Goal: Task Accomplishment & Management: Use online tool/utility

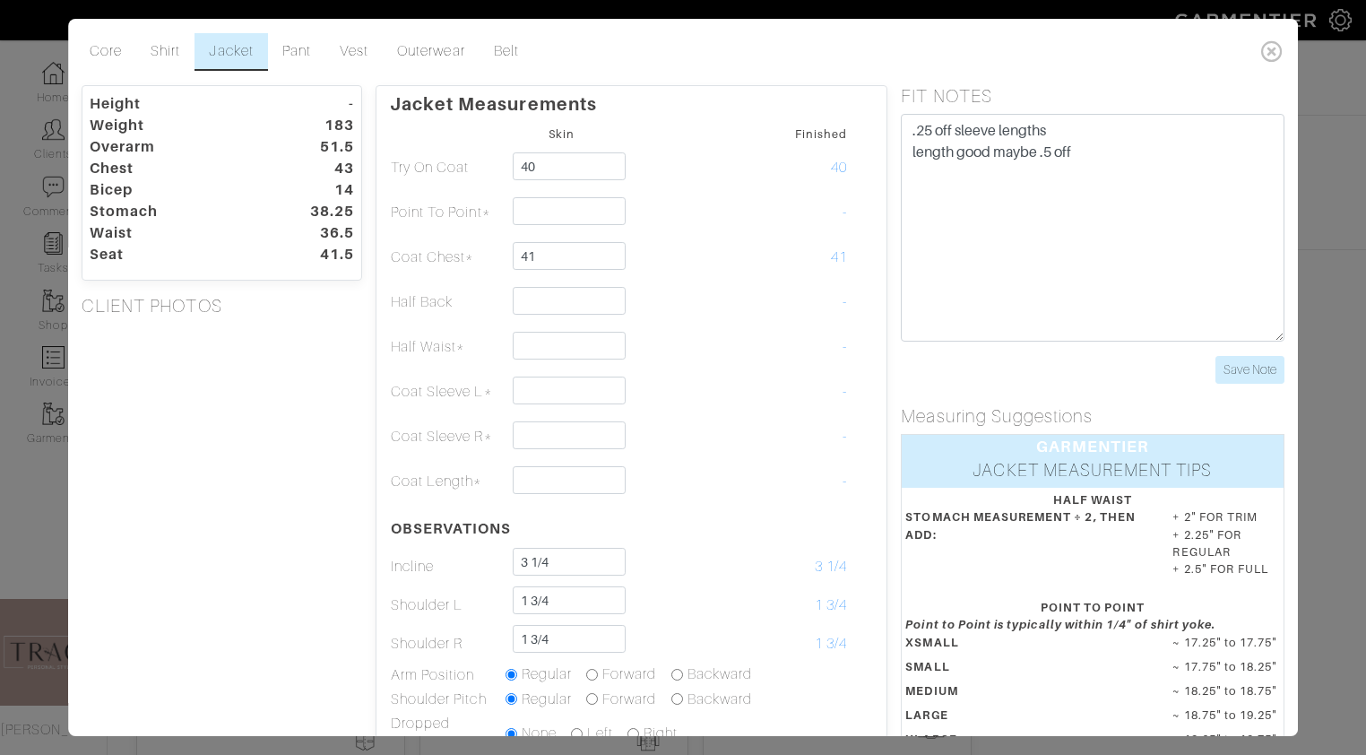
click at [21, 511] on div "Core Shirt Jacket Pant Vest Outerwear Belt Height - Weight 183 Overarm 51.5 Che…" at bounding box center [683, 377] width 1366 height 755
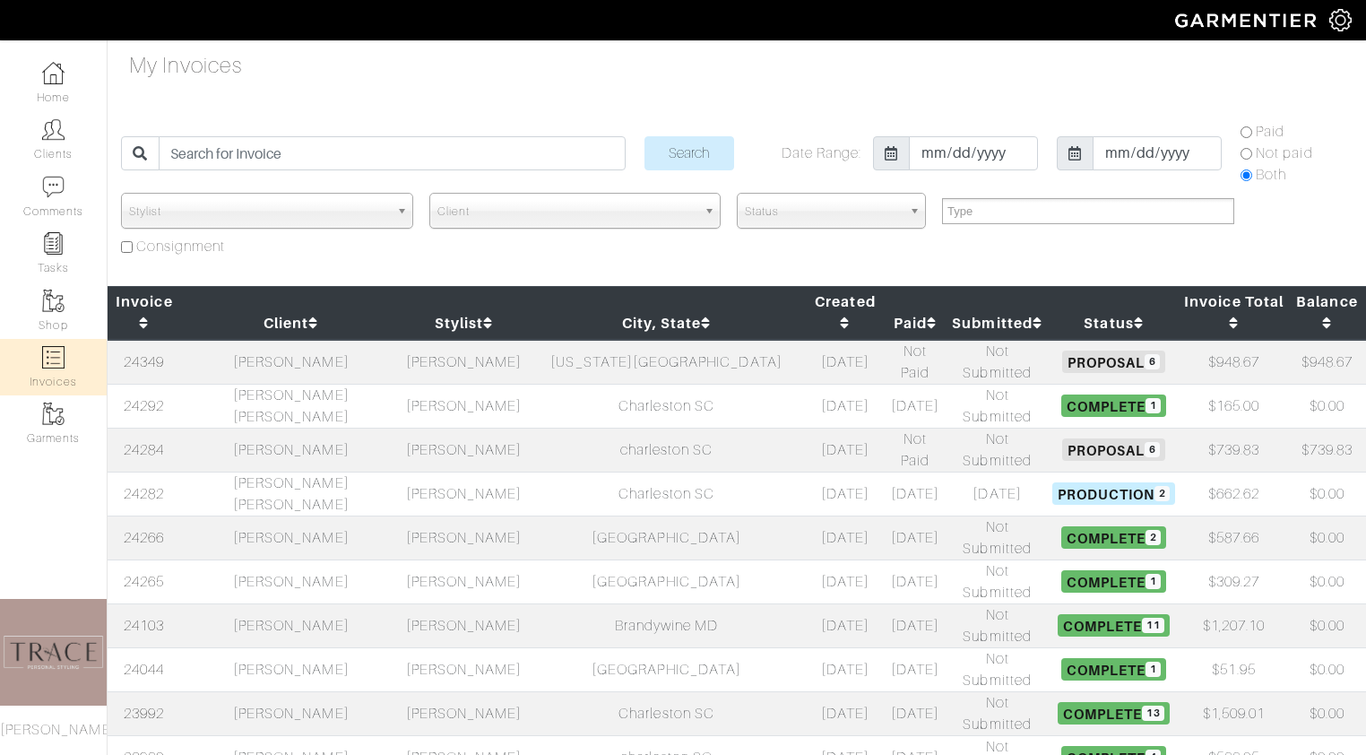
select select
click at [57, 85] on link "Home" at bounding box center [53, 83] width 107 height 56
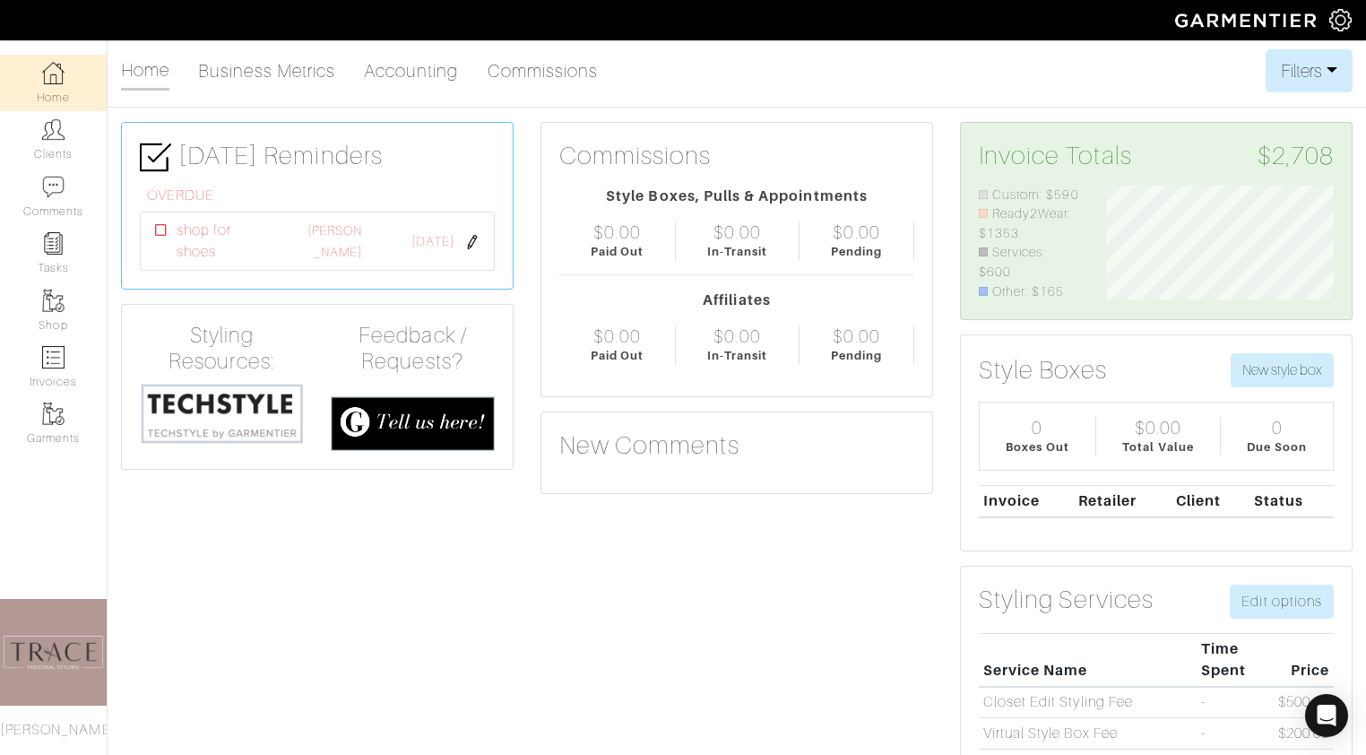
scroll to position [116, 255]
click at [226, 411] on img at bounding box center [222, 413] width 164 height 63
click at [56, 361] on img at bounding box center [53, 357] width 22 height 22
select select
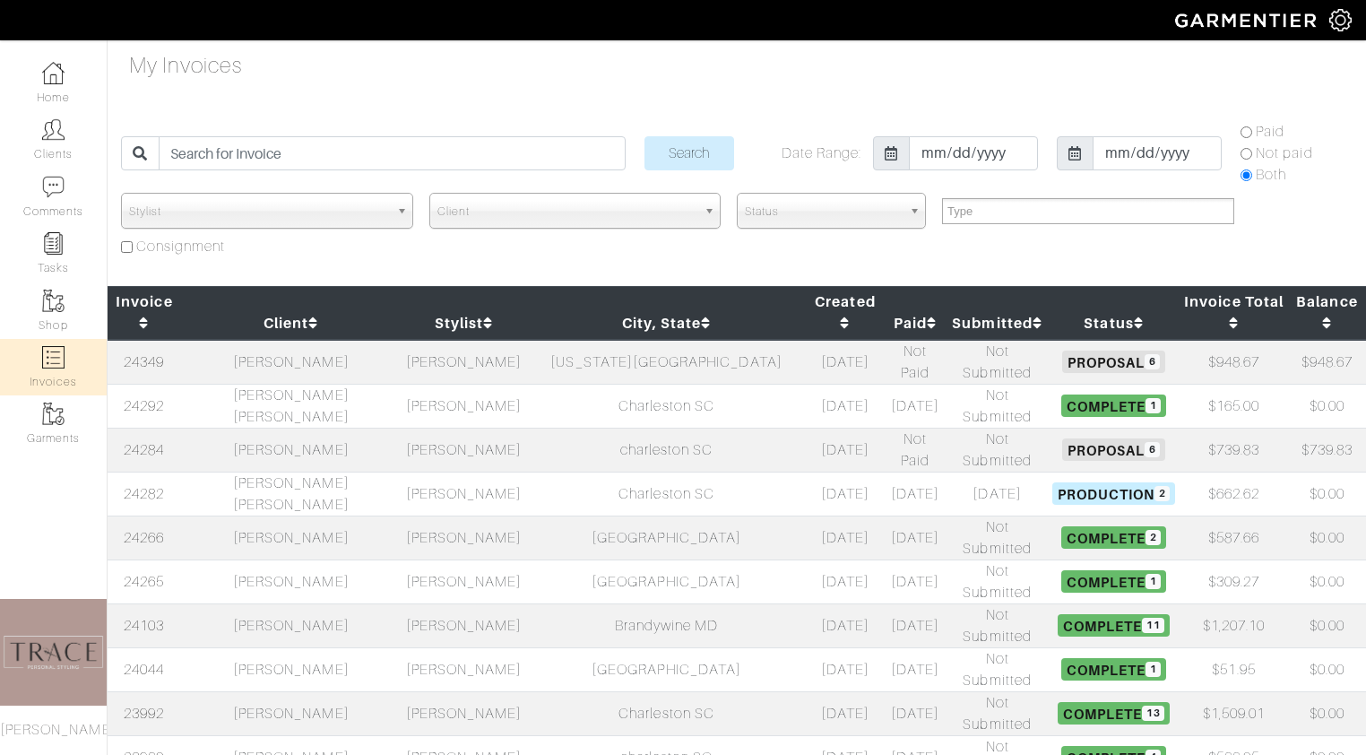
select select
click at [322, 384] on td "[PERSON_NAME] [PERSON_NAME]" at bounding box center [291, 406] width 220 height 44
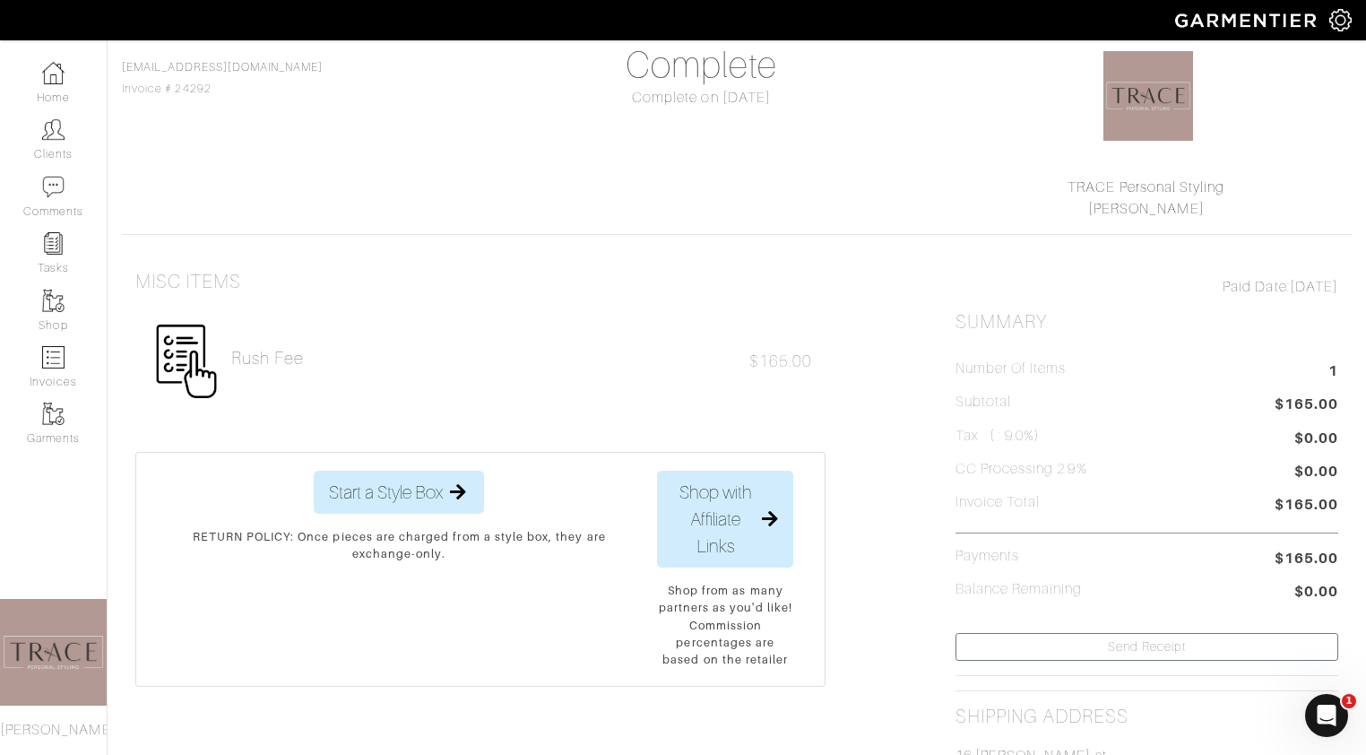
scroll to position [40, 0]
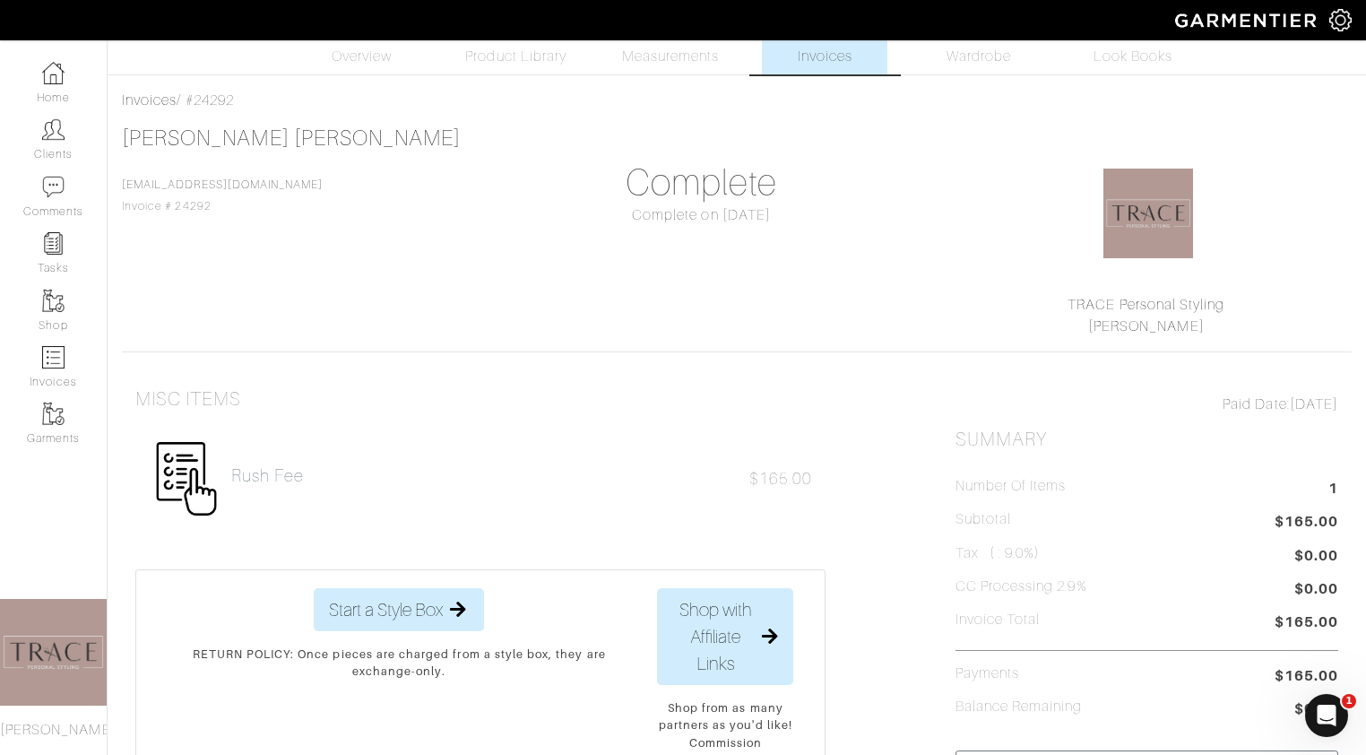
click at [817, 68] on link "Invoices" at bounding box center [824, 41] width 125 height 65
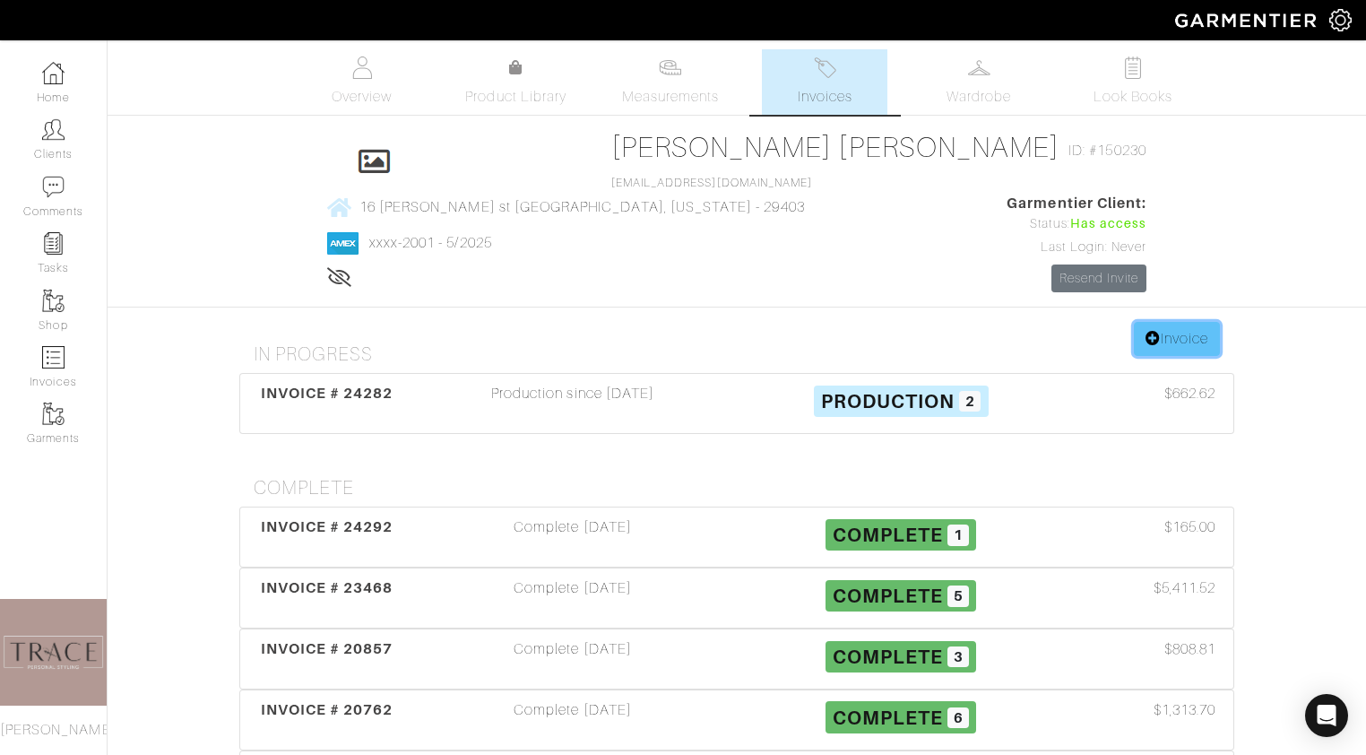
click at [1149, 331] on icon at bounding box center [1152, 338] width 15 height 14
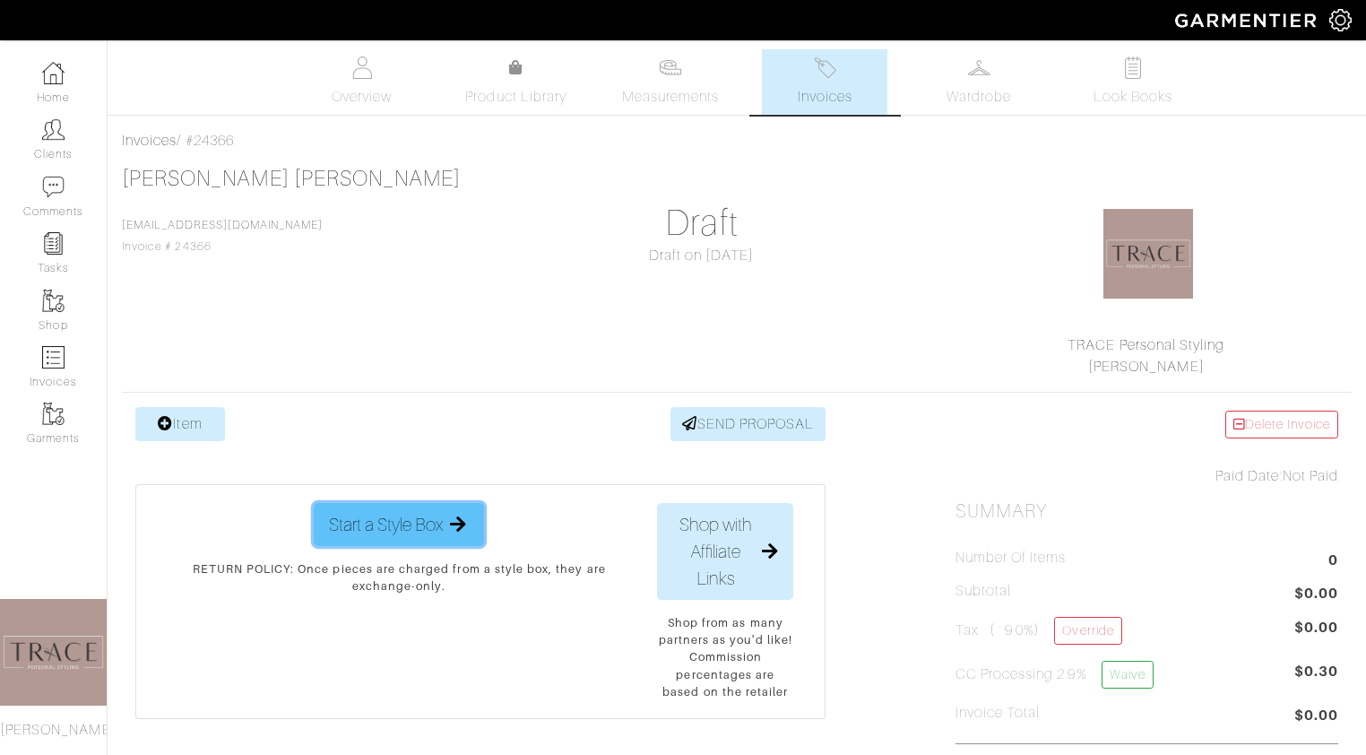
click at [365, 518] on span "Start a Style Box" at bounding box center [386, 524] width 114 height 27
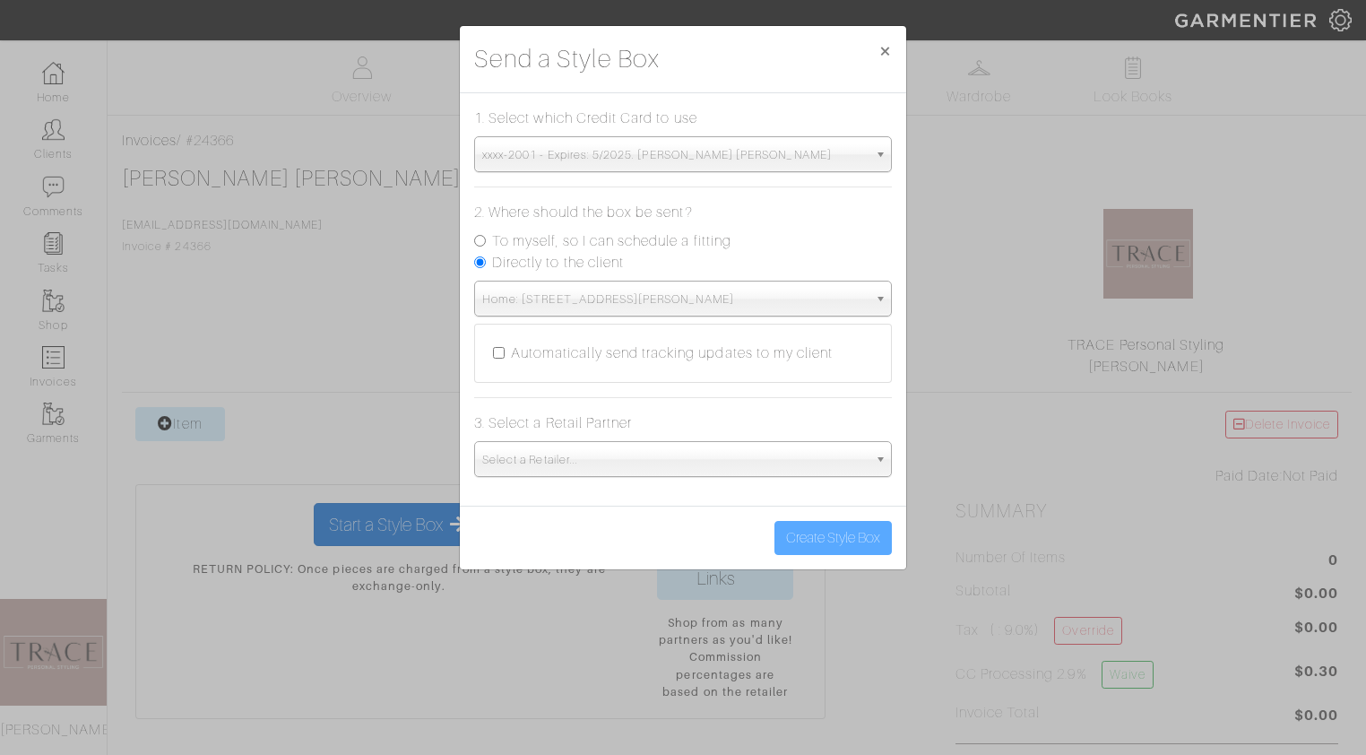
click at [658, 154] on span "xxxx-2001 - Expires: 5/2025. turner lacaze" at bounding box center [674, 155] width 385 height 36
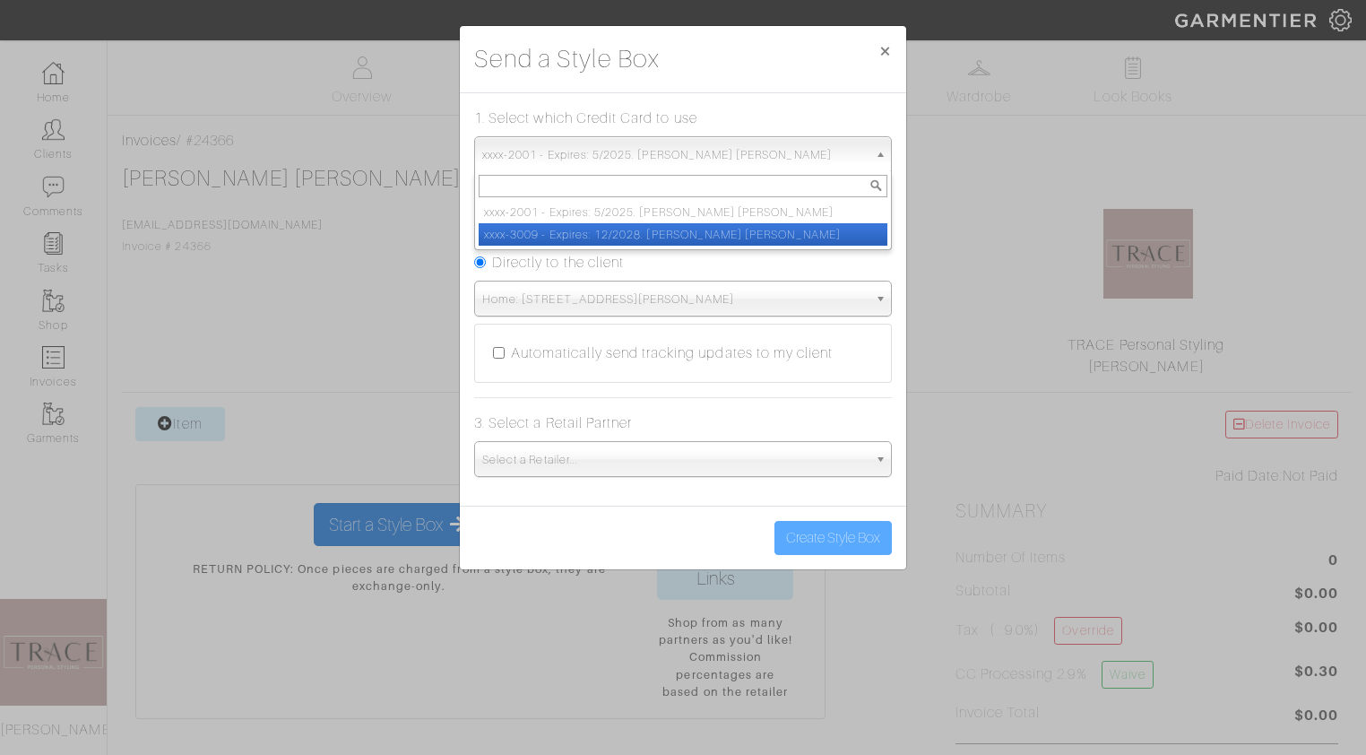
click at [640, 233] on li "xxxx-3009 - Expires: 12/2028. turner lacaze" at bounding box center [683, 234] width 409 height 22
select select "5259"
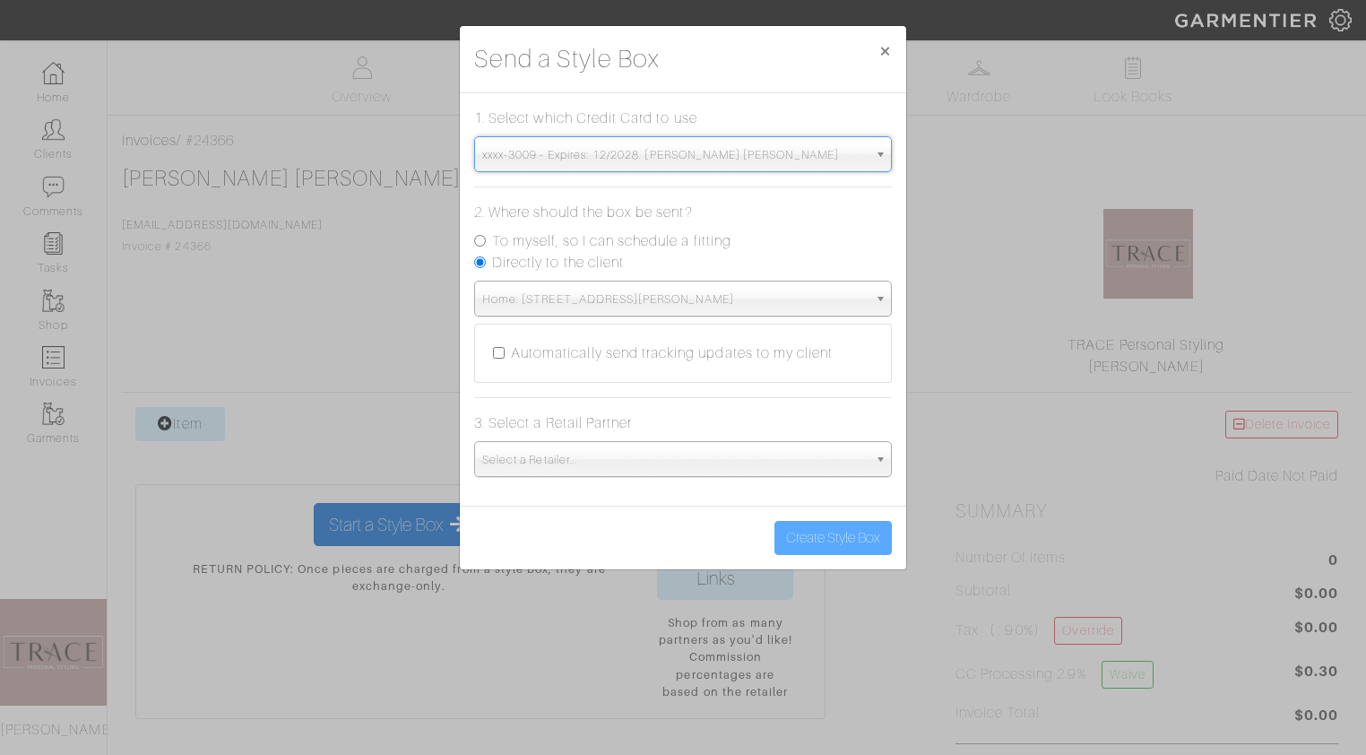
click at [631, 239] on label "To myself, so I can schedule a fitting" at bounding box center [611, 241] width 239 height 22
click at [486, 239] on input "To myself, so I can schedule a fitting" at bounding box center [480, 241] width 12 height 12
radio input "true"
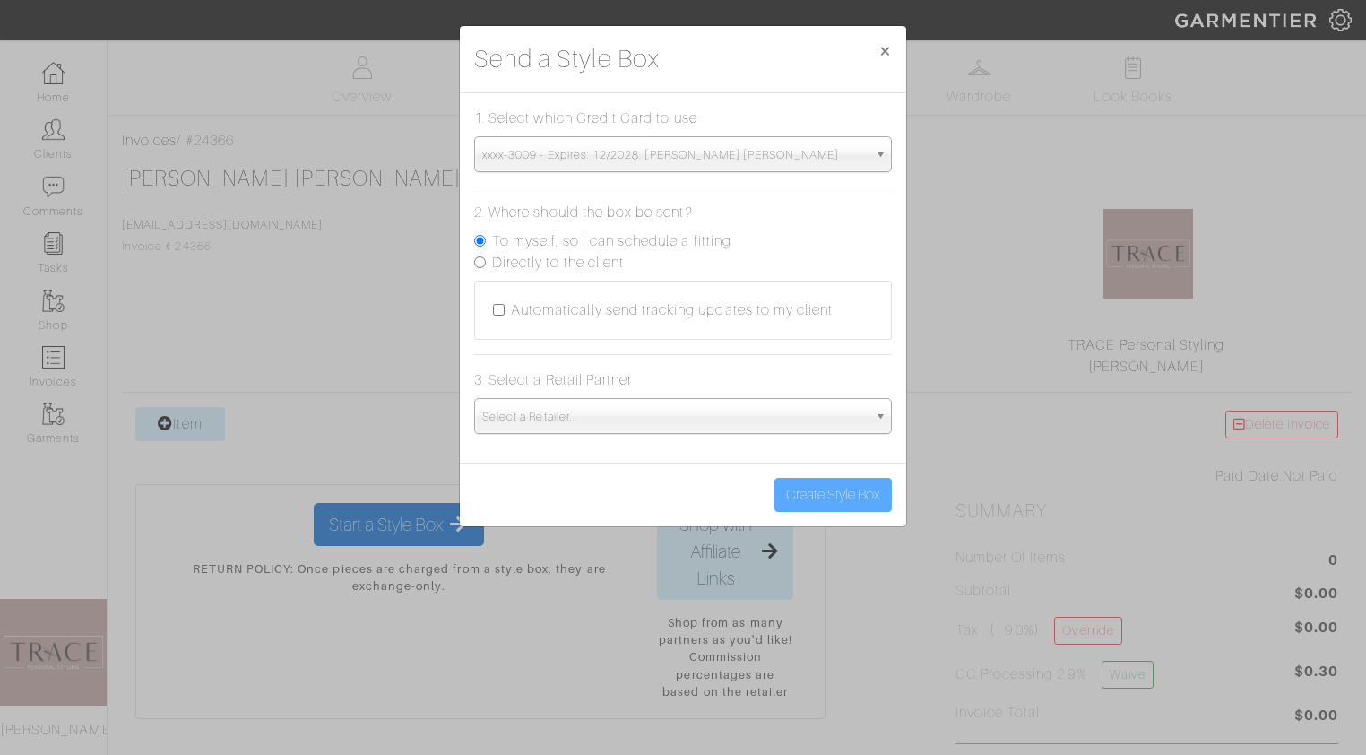
click at [595, 418] on span "Select a Retailer..." at bounding box center [674, 417] width 385 height 36
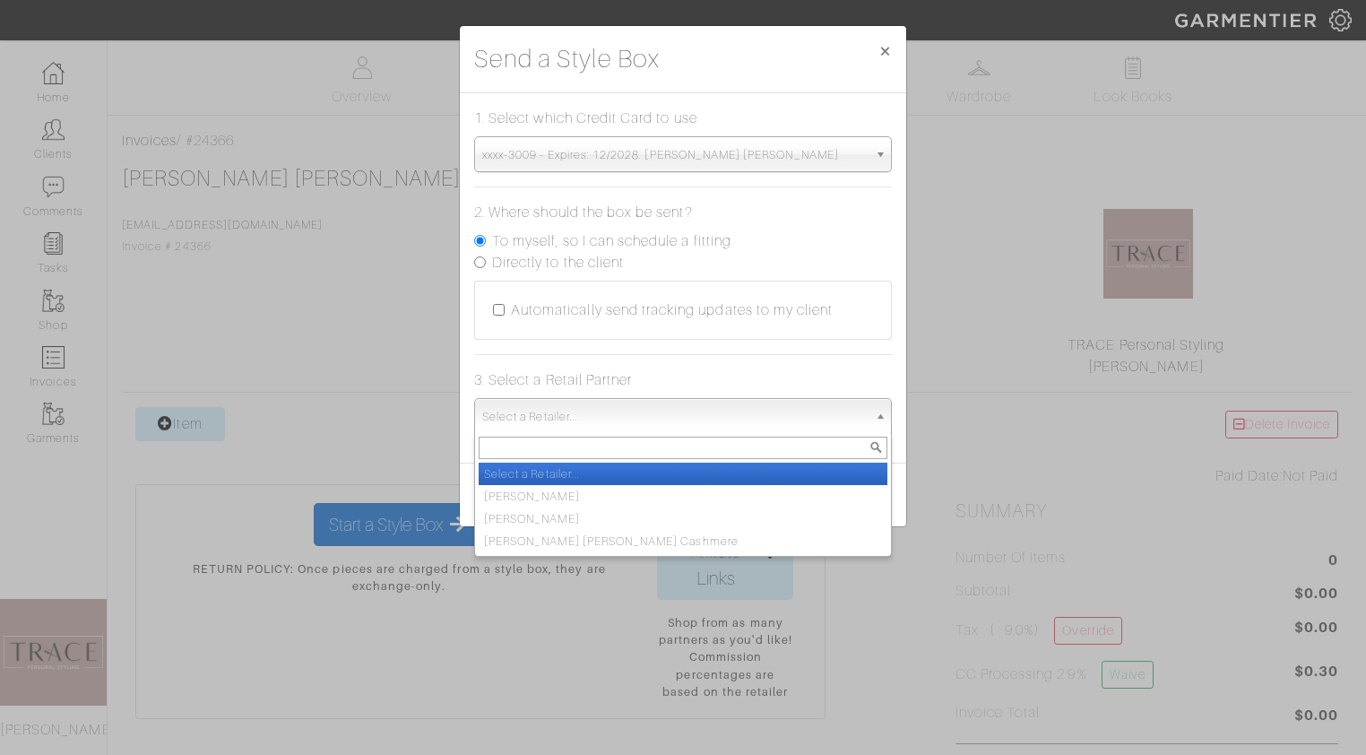
click at [567, 413] on span "Select a Retailer..." at bounding box center [674, 417] width 385 height 36
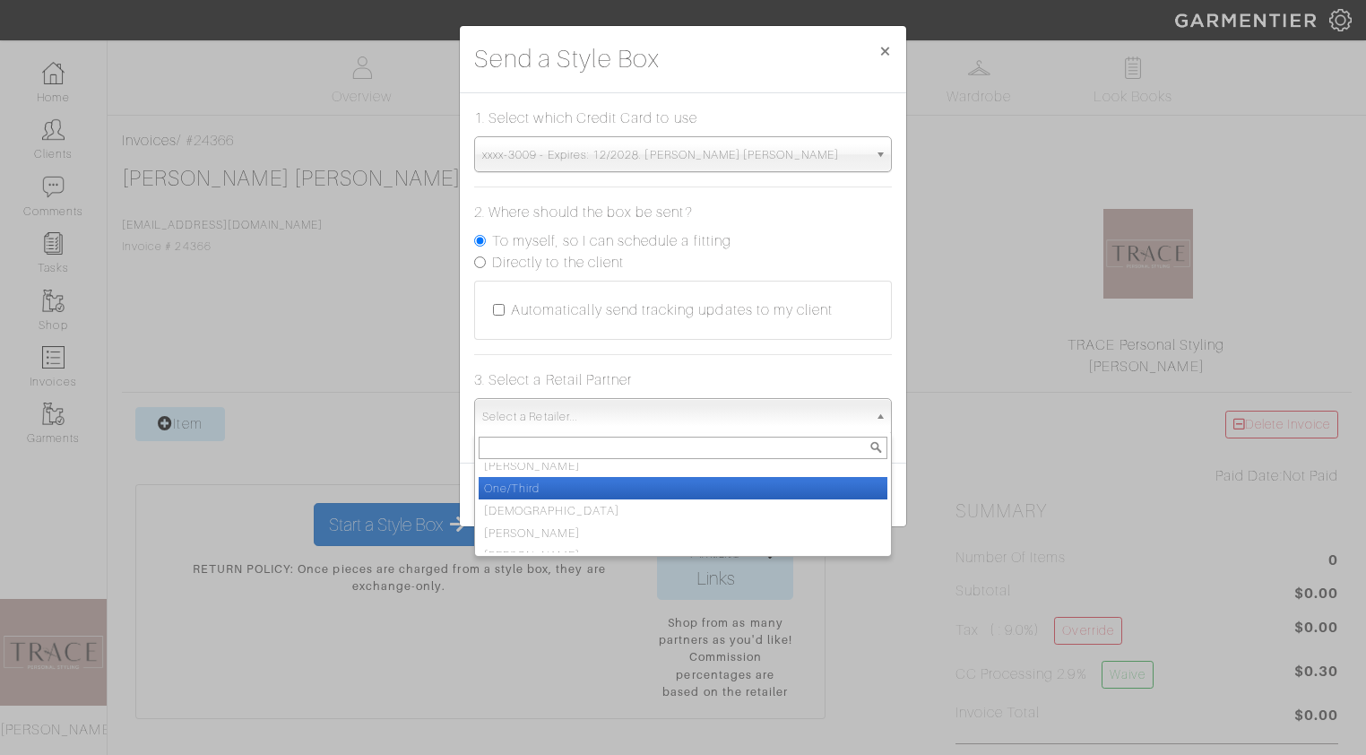
scroll to position [124, 0]
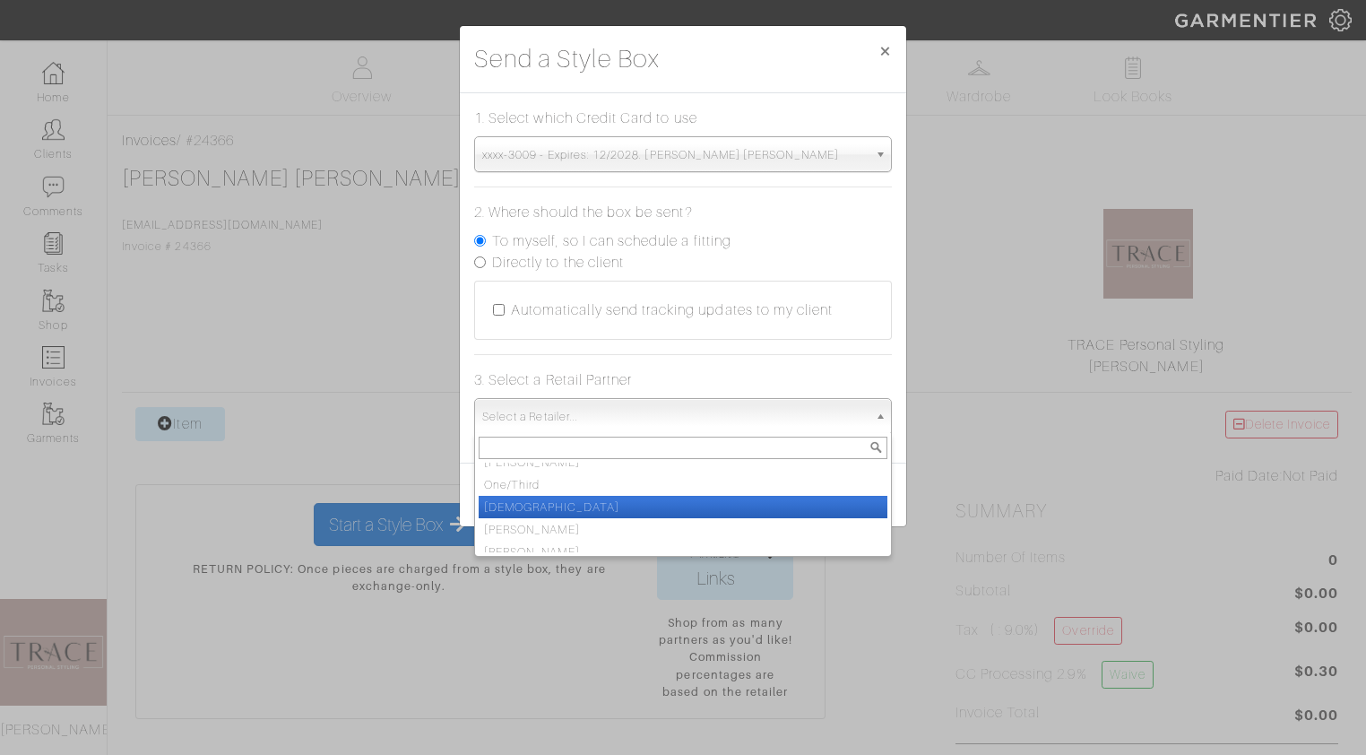
click at [546, 505] on li "[DEMOGRAPHIC_DATA]" at bounding box center [683, 507] width 409 height 22
select select "3402"
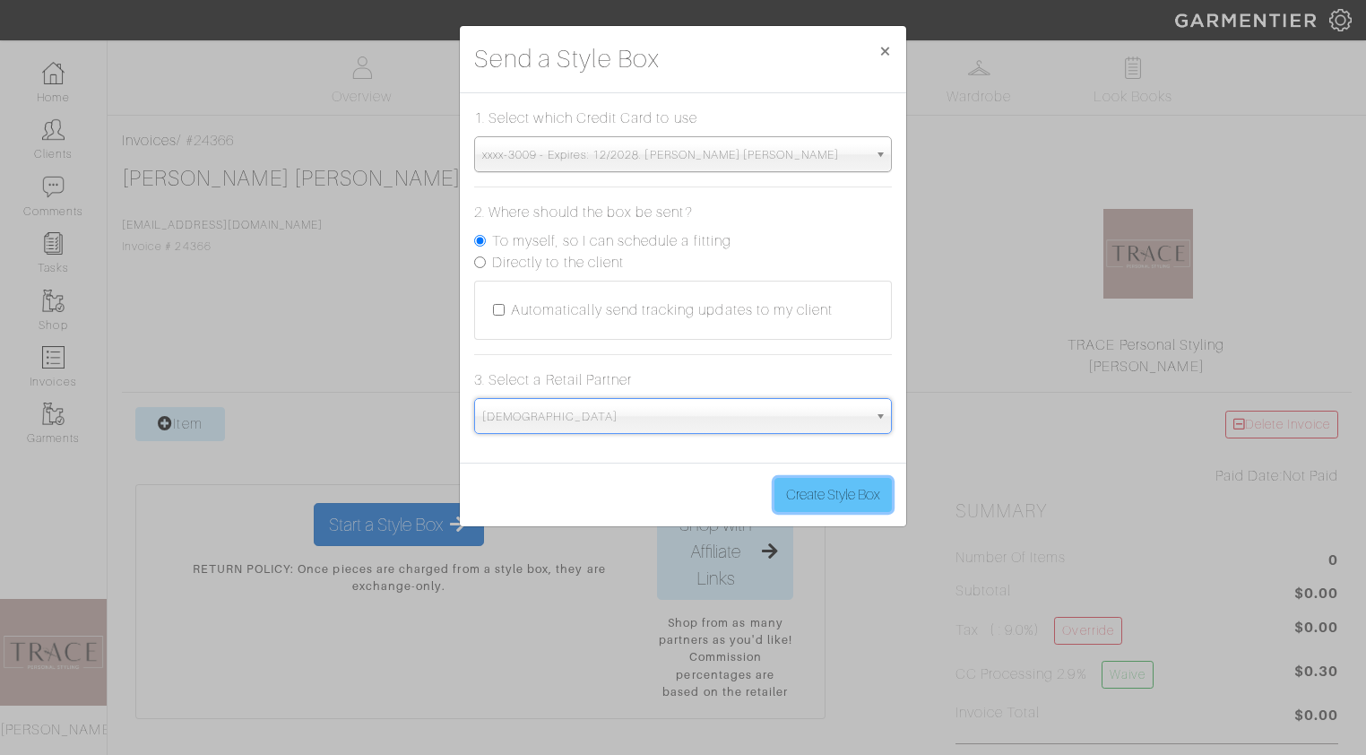
click at [811, 495] on button "Create Style Box" at bounding box center [832, 495] width 117 height 34
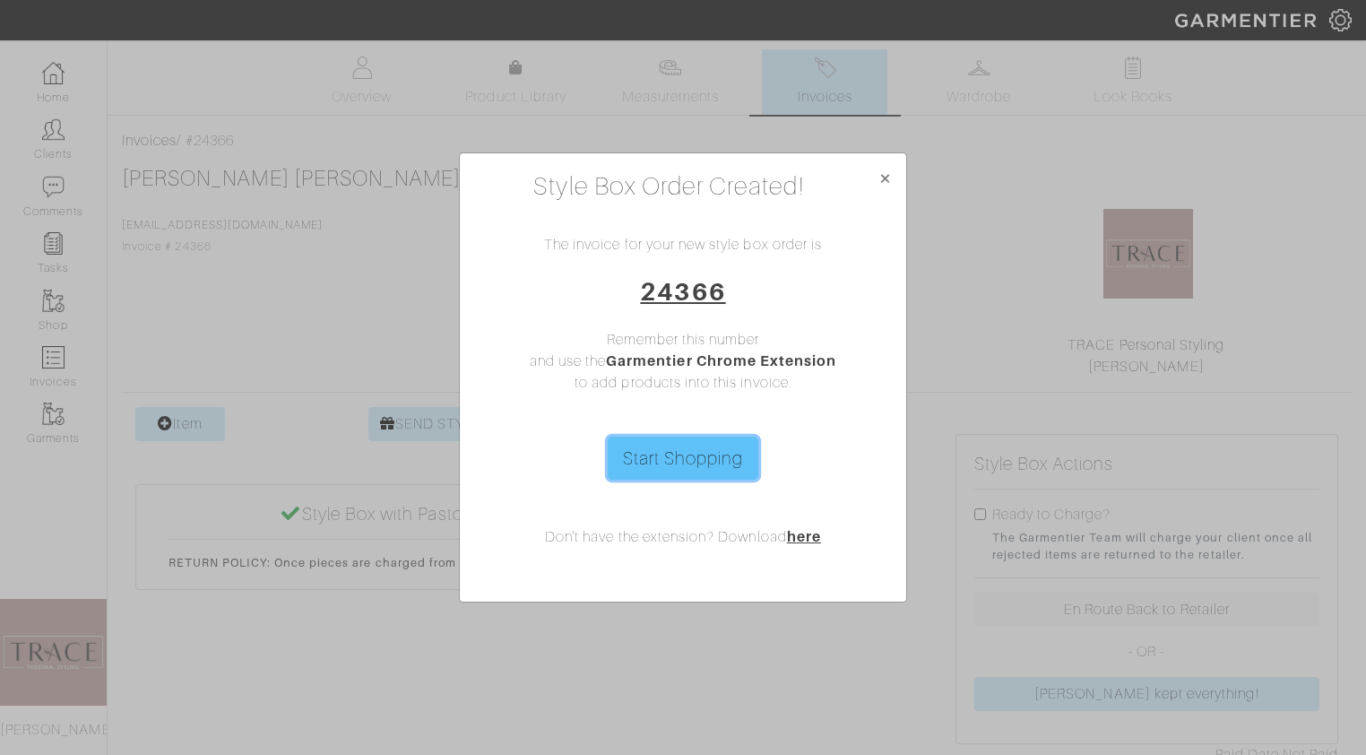
click at [722, 465] on link "Start Shopping" at bounding box center [683, 458] width 151 height 43
click at [887, 182] on span "×" at bounding box center [884, 178] width 13 height 24
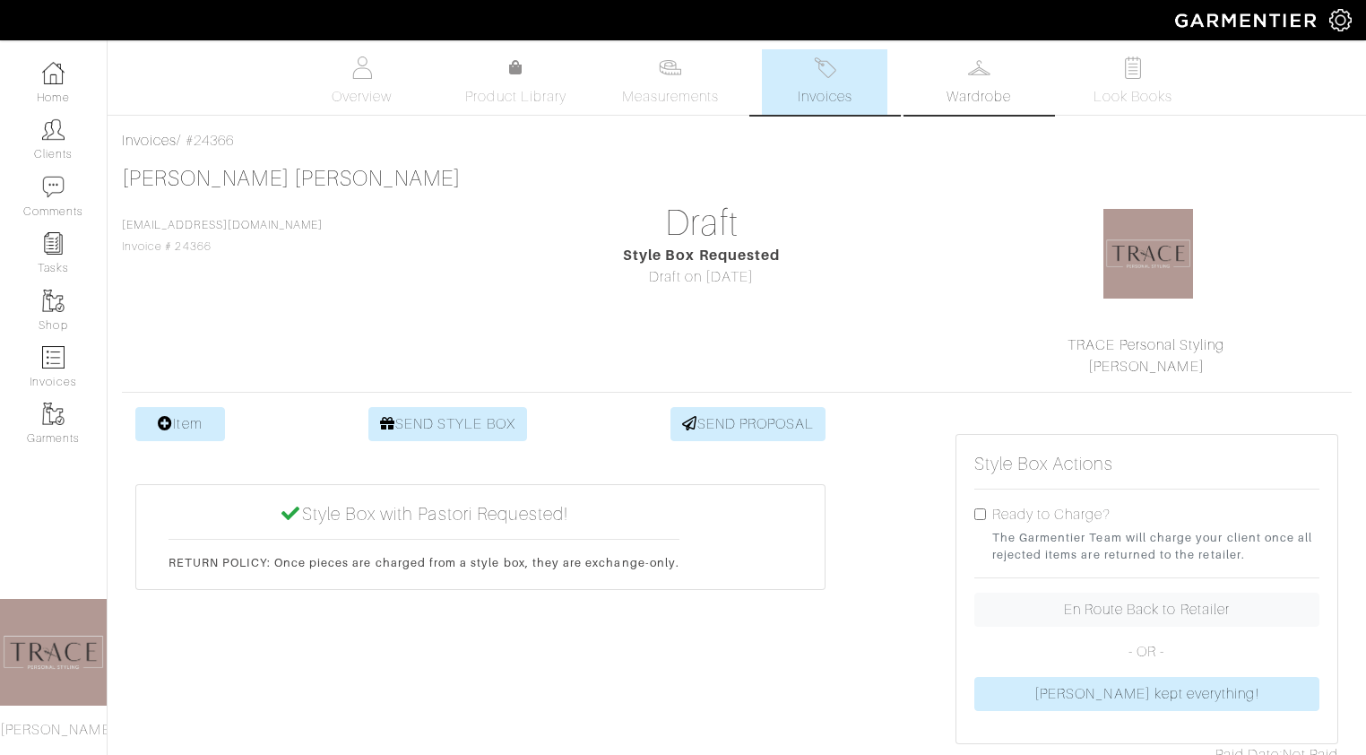
click at [964, 95] on span "Wardrobe" at bounding box center [979, 97] width 65 height 22
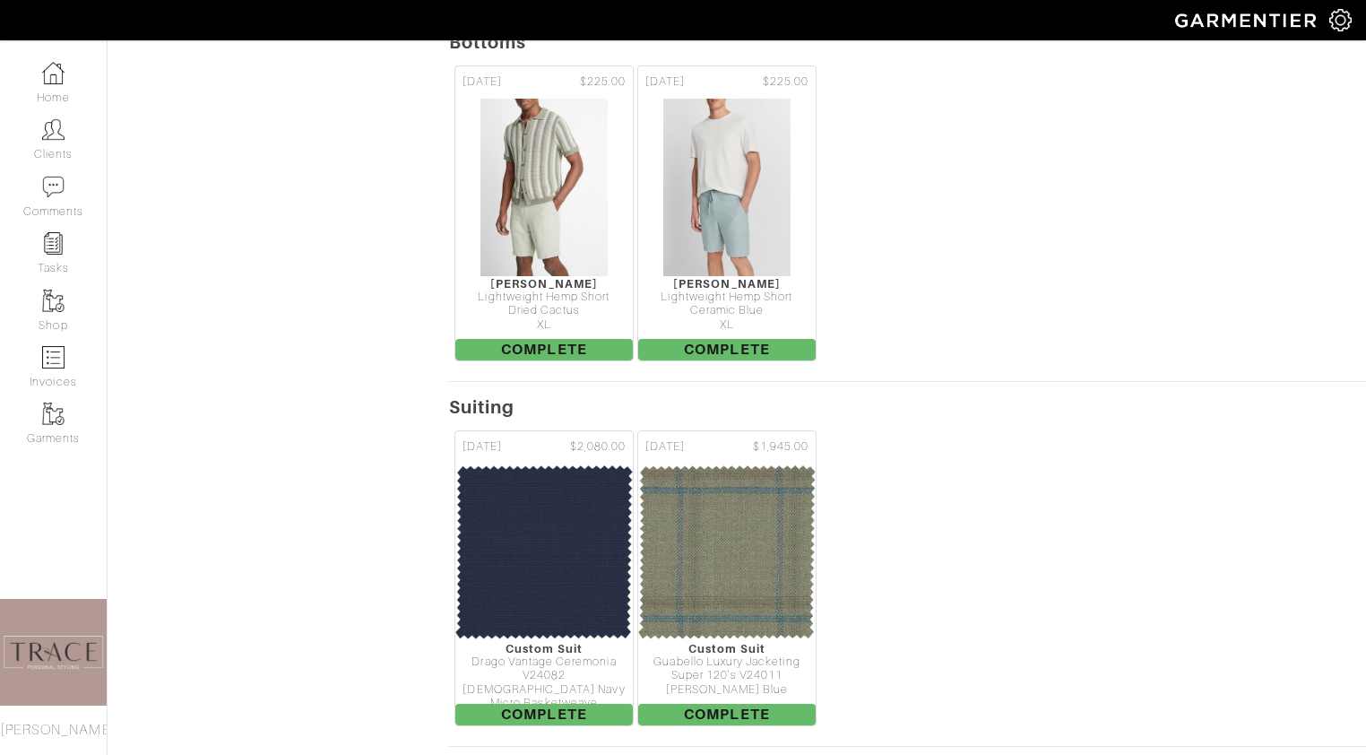
scroll to position [2301, 0]
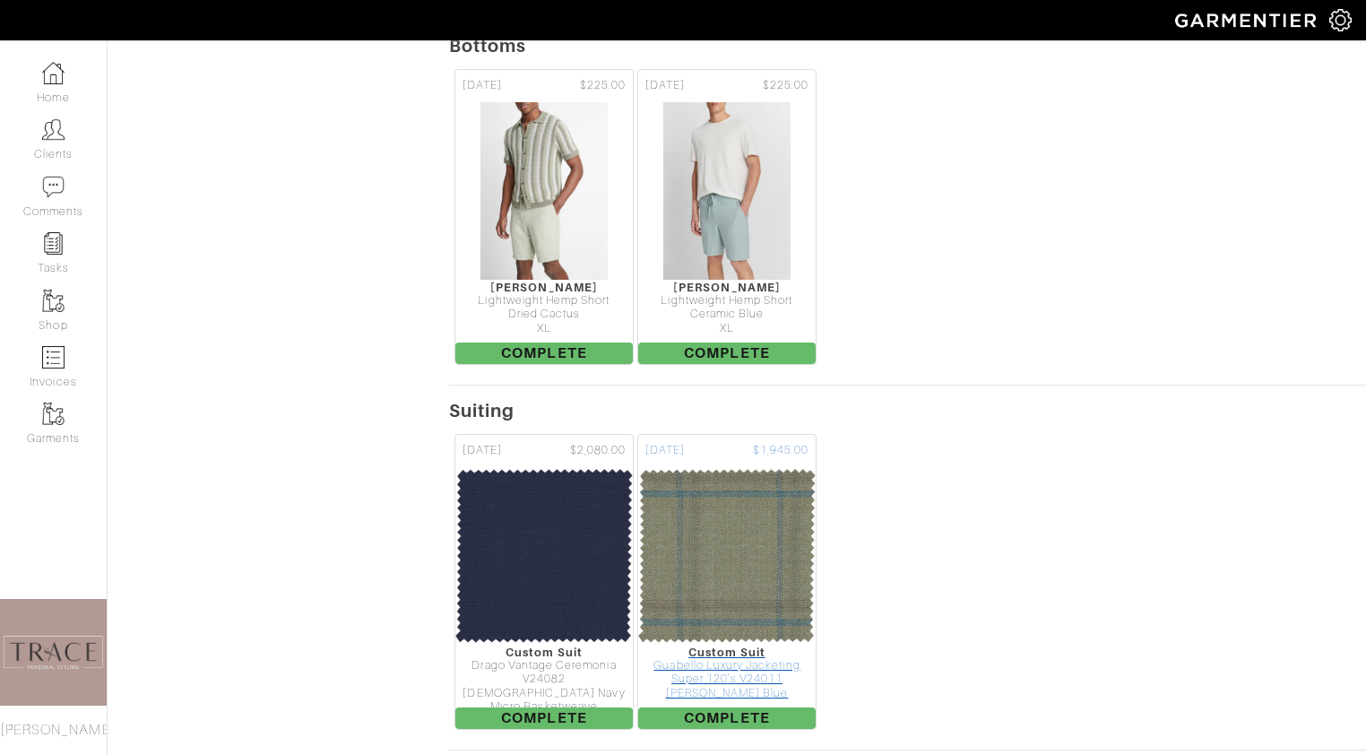
click at [752, 520] on img at bounding box center [726, 555] width 179 height 179
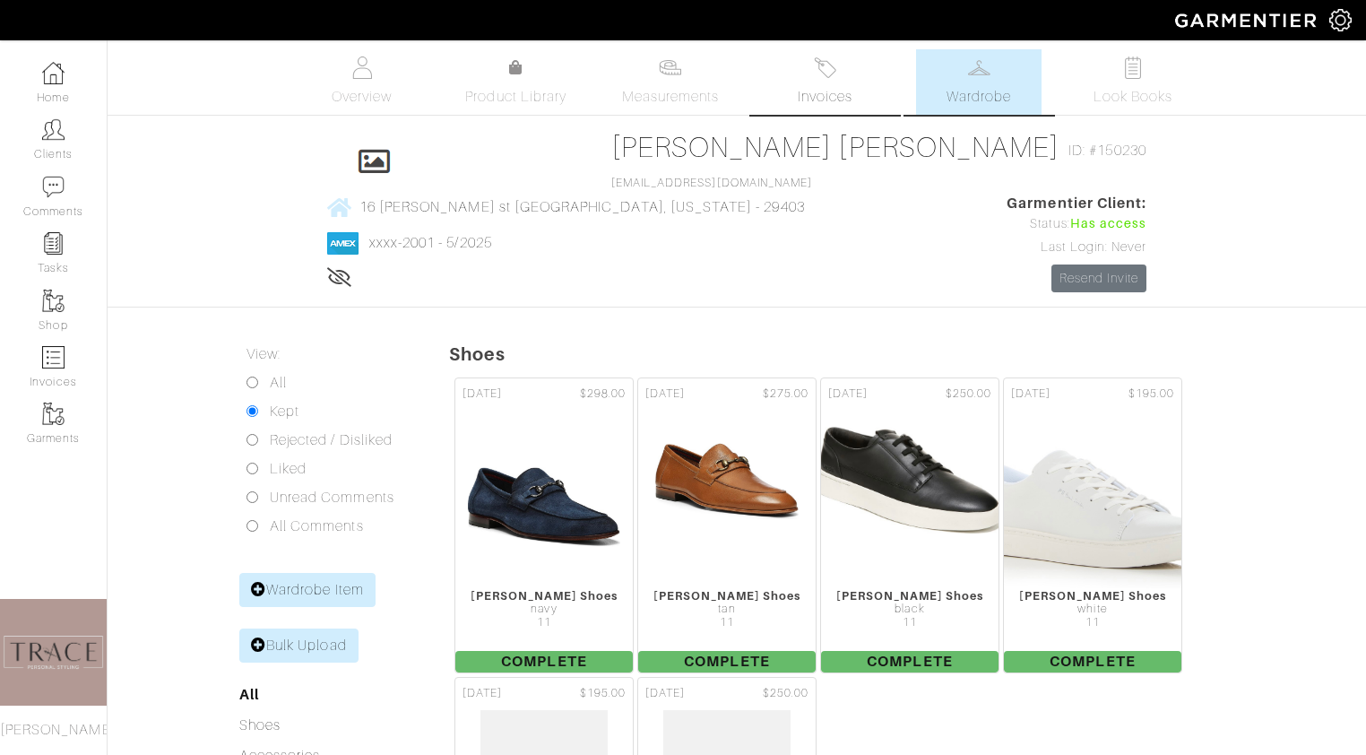
click at [851, 99] on span "Invoices" at bounding box center [825, 97] width 55 height 22
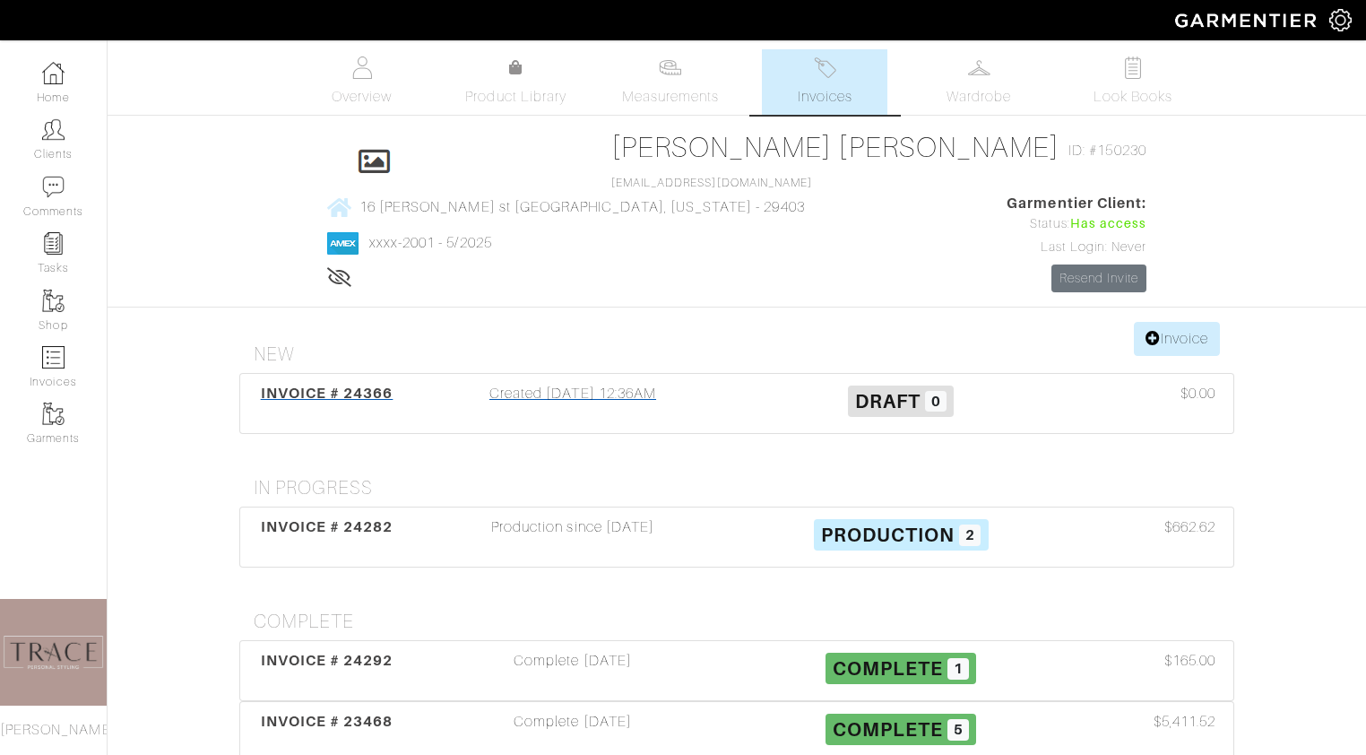
click at [655, 383] on div "Created 08/14/25 12:36AM" at bounding box center [573, 403] width 328 height 41
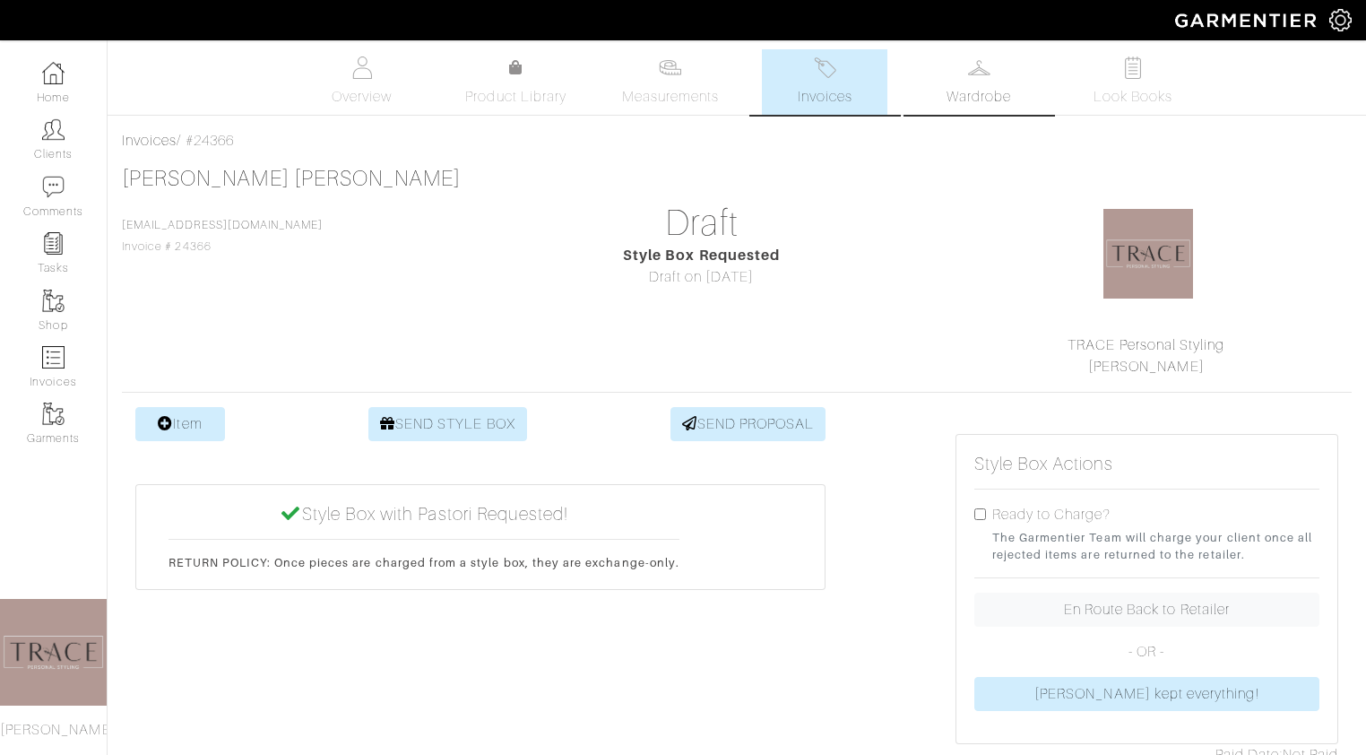
click at [972, 86] on span "Wardrobe" at bounding box center [979, 97] width 65 height 22
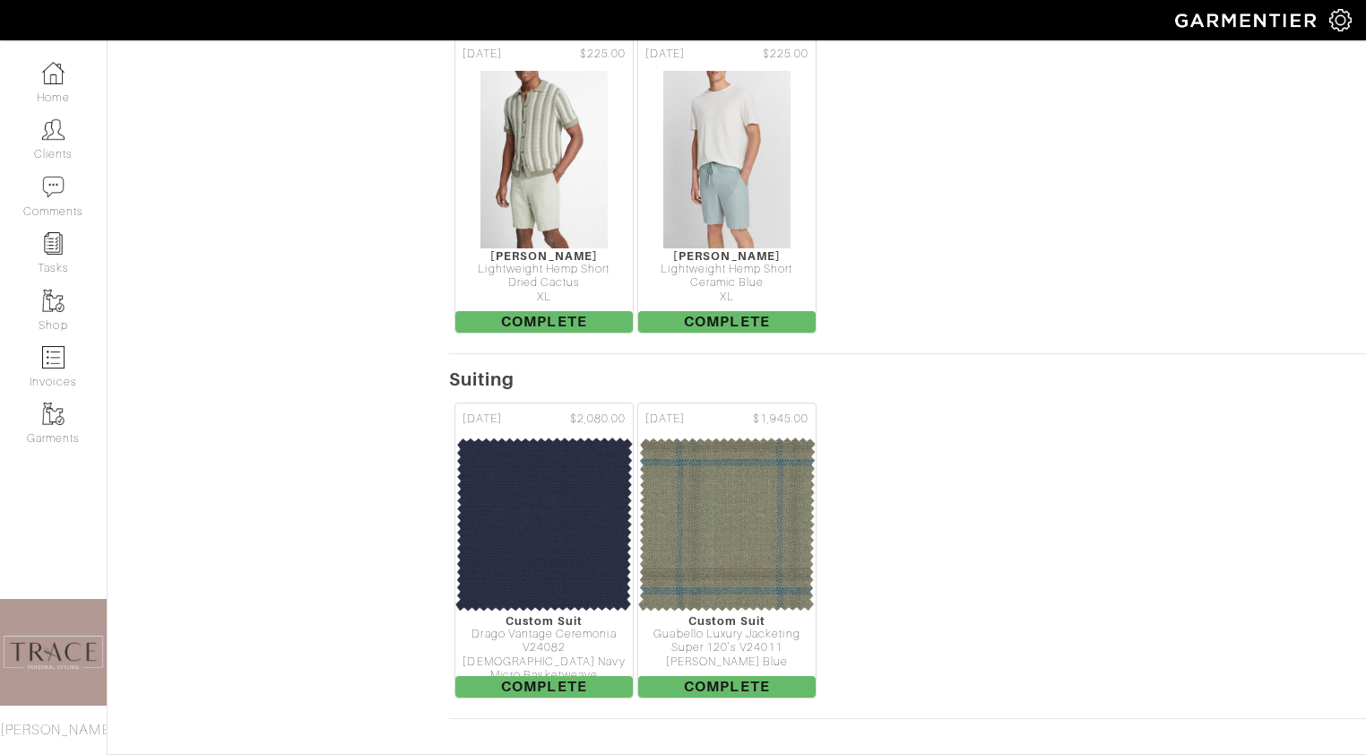
scroll to position [2333, 0]
click at [692, 511] on img at bounding box center [726, 523] width 179 height 179
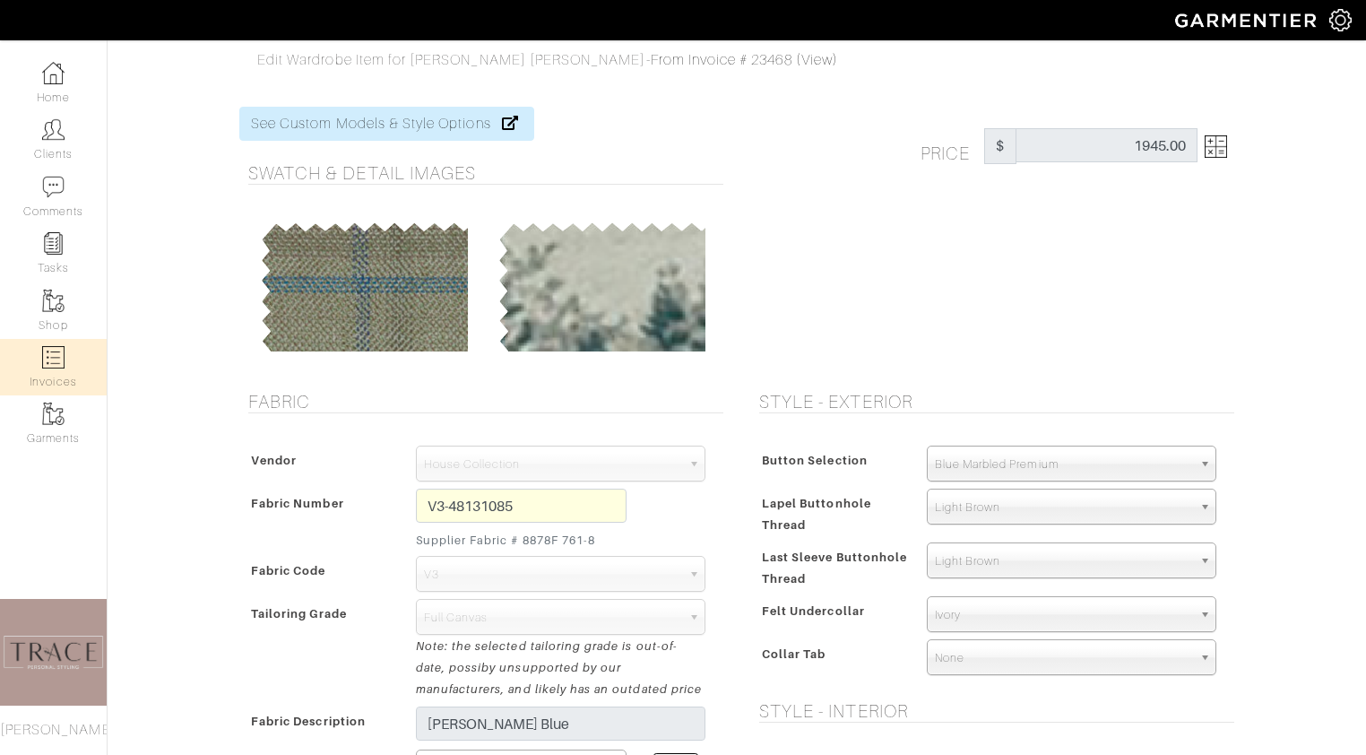
click at [63, 368] on link "Invoices" at bounding box center [53, 367] width 107 height 56
select select
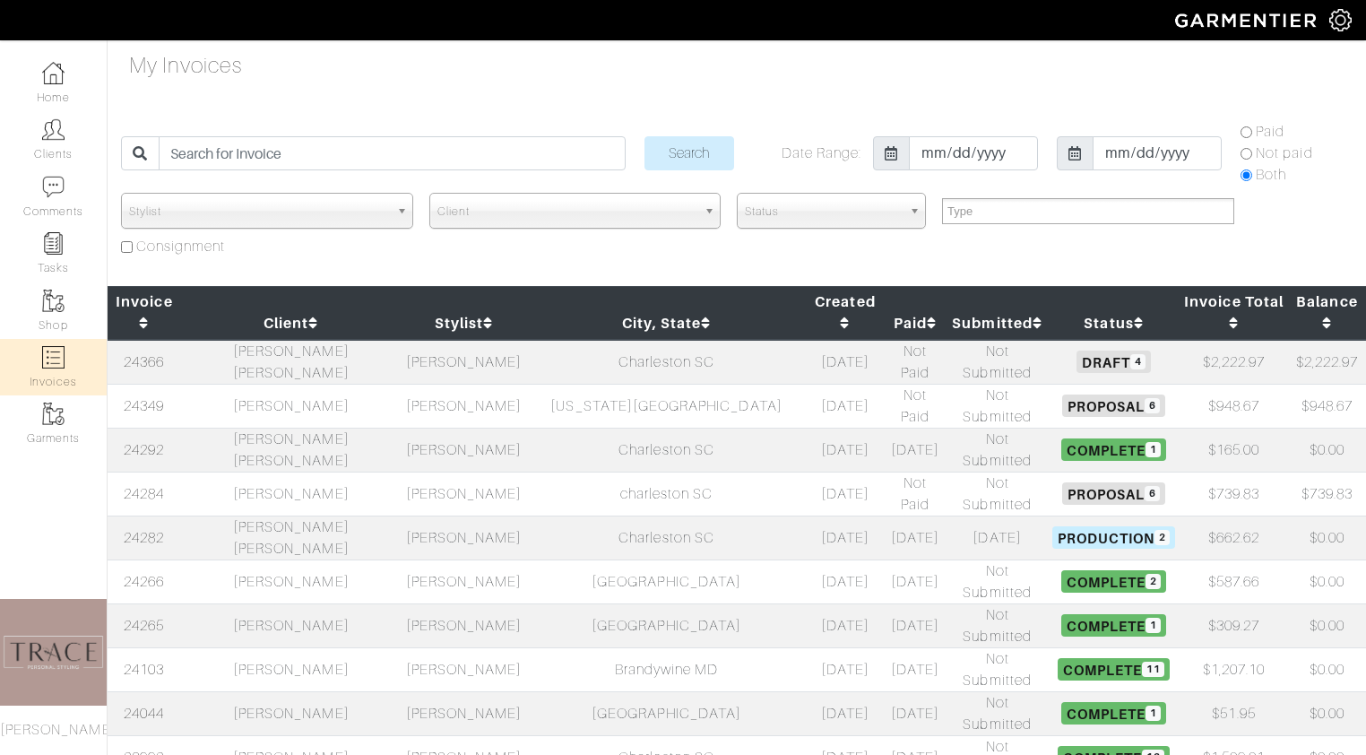
click at [313, 340] on td "[PERSON_NAME] [PERSON_NAME]" at bounding box center [291, 362] width 220 height 45
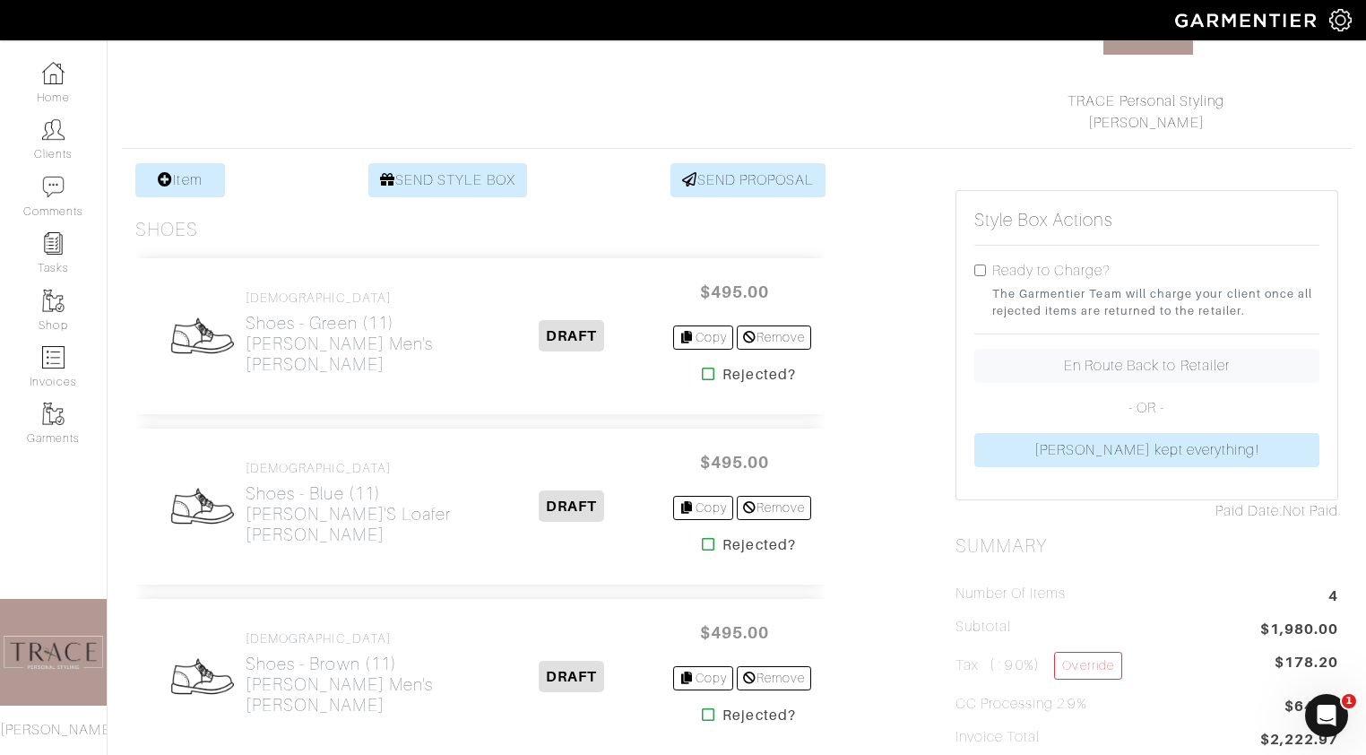
scroll to position [186, 0]
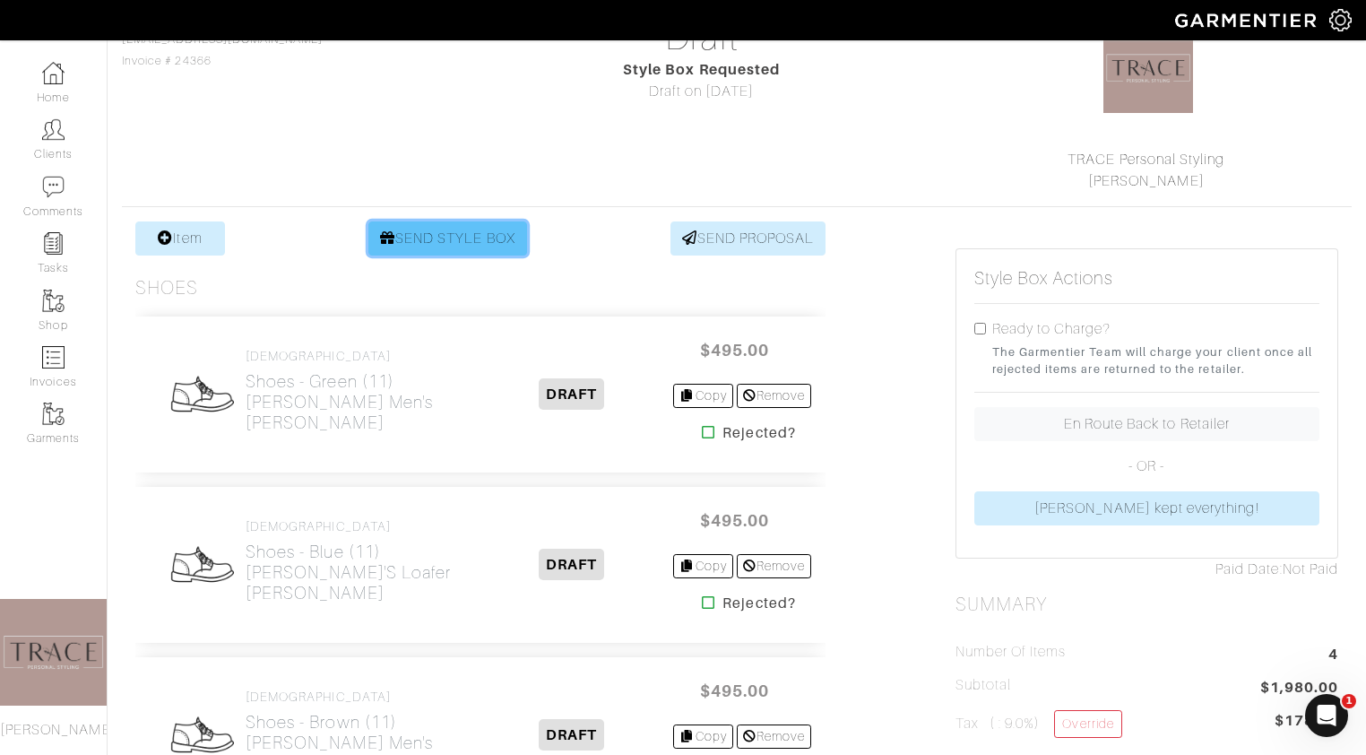
click at [505, 243] on link "SEND STYLE BOX" at bounding box center [447, 238] width 159 height 34
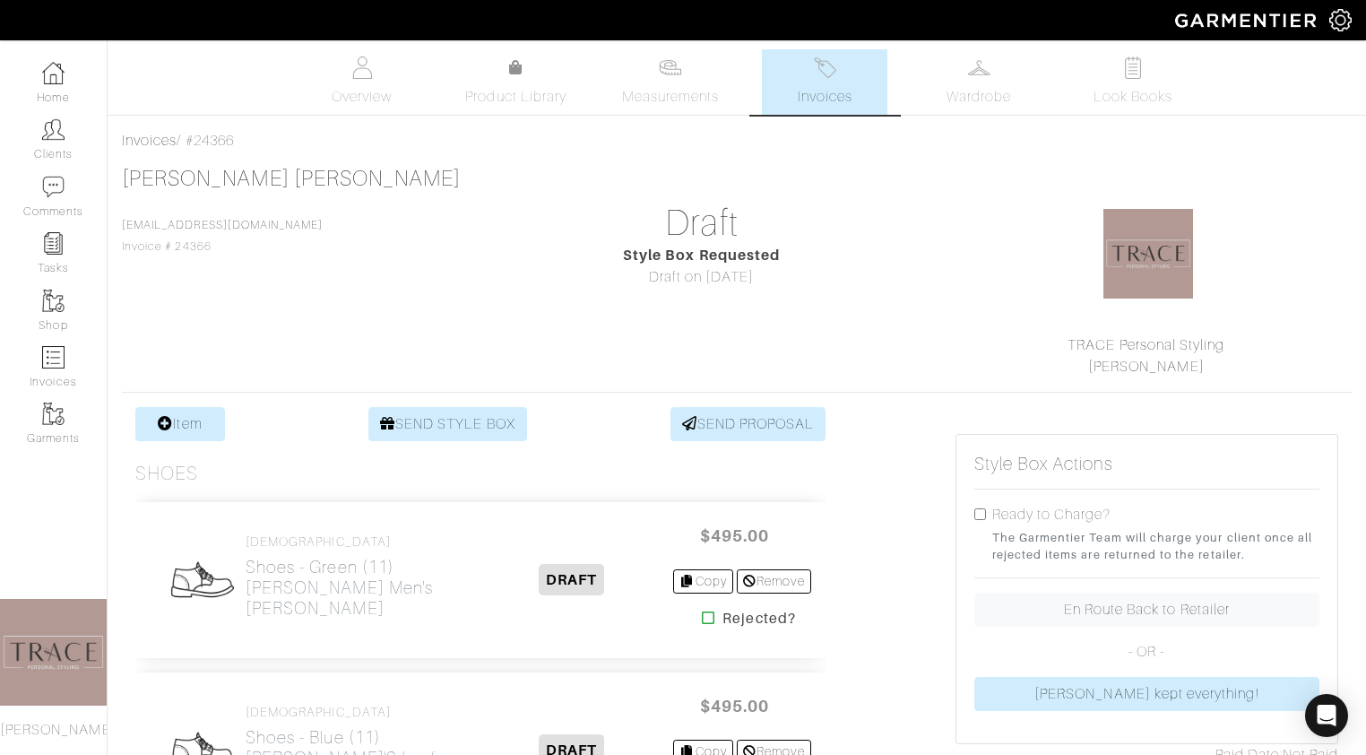
click at [793, 100] on link "Invoices" at bounding box center [824, 81] width 125 height 65
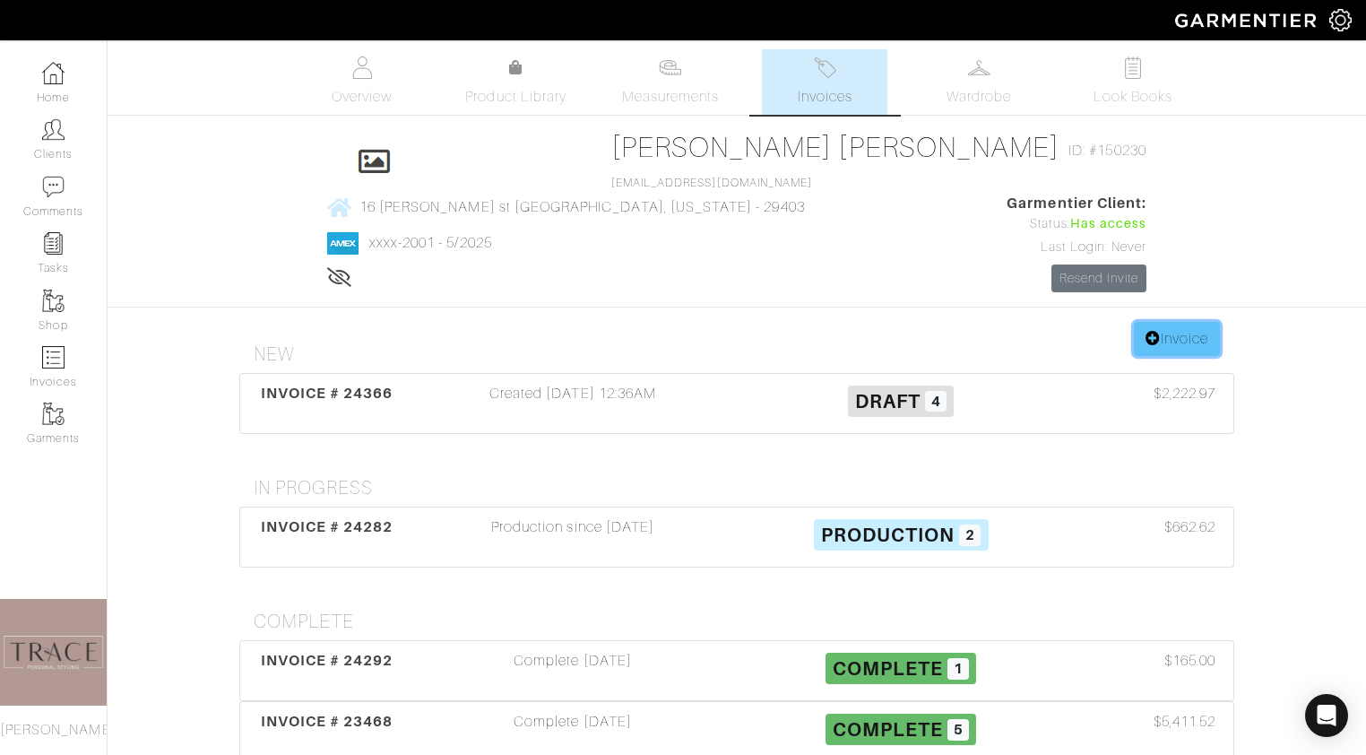
click at [1163, 322] on link "Invoice" at bounding box center [1177, 339] width 86 height 34
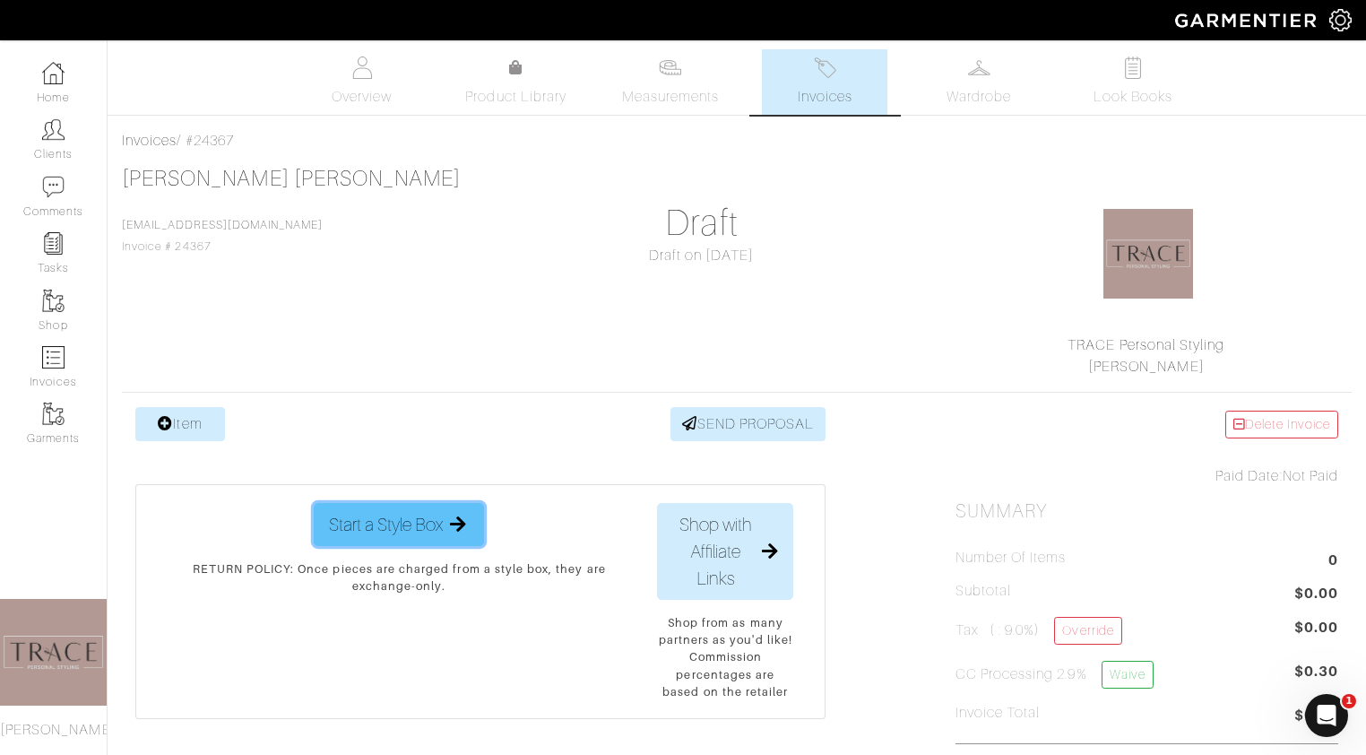
click at [387, 520] on span "Start a Style Box" at bounding box center [386, 524] width 114 height 27
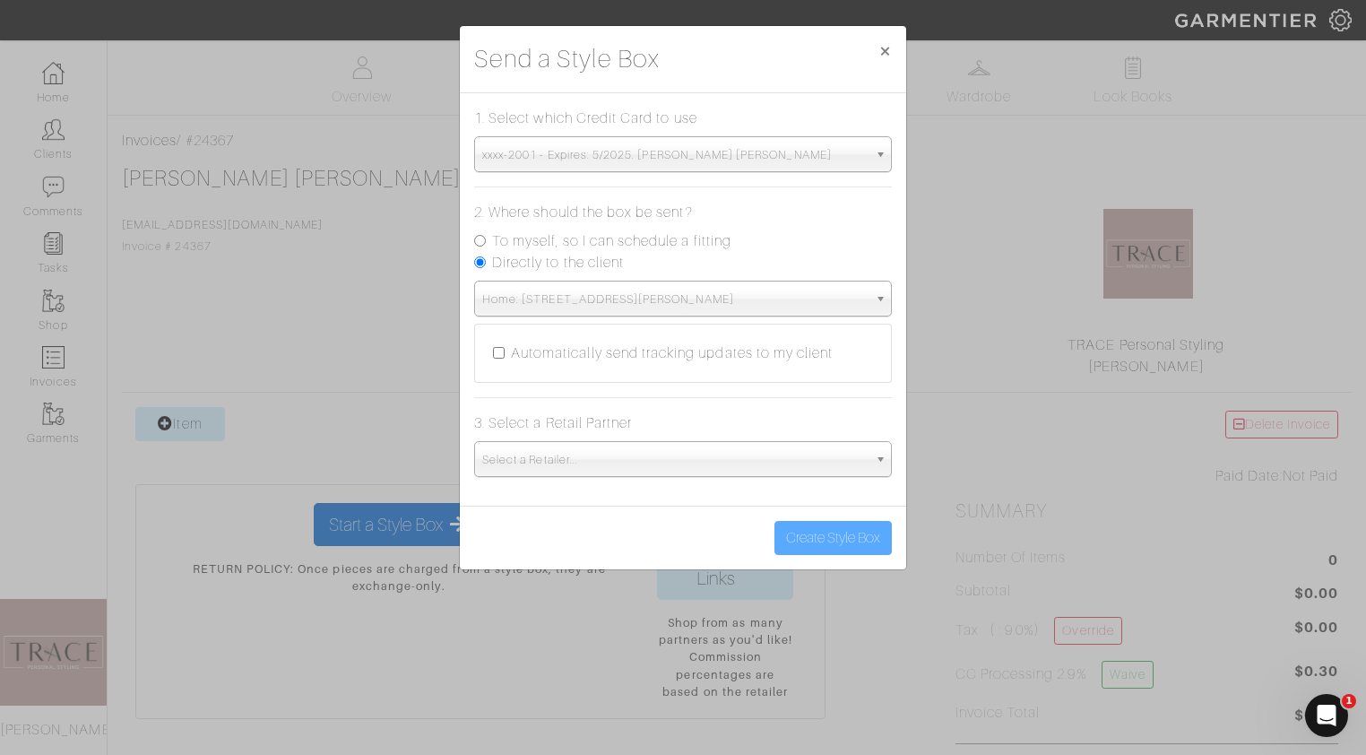
click at [541, 454] on span "Select a Retailer..." at bounding box center [674, 460] width 385 height 36
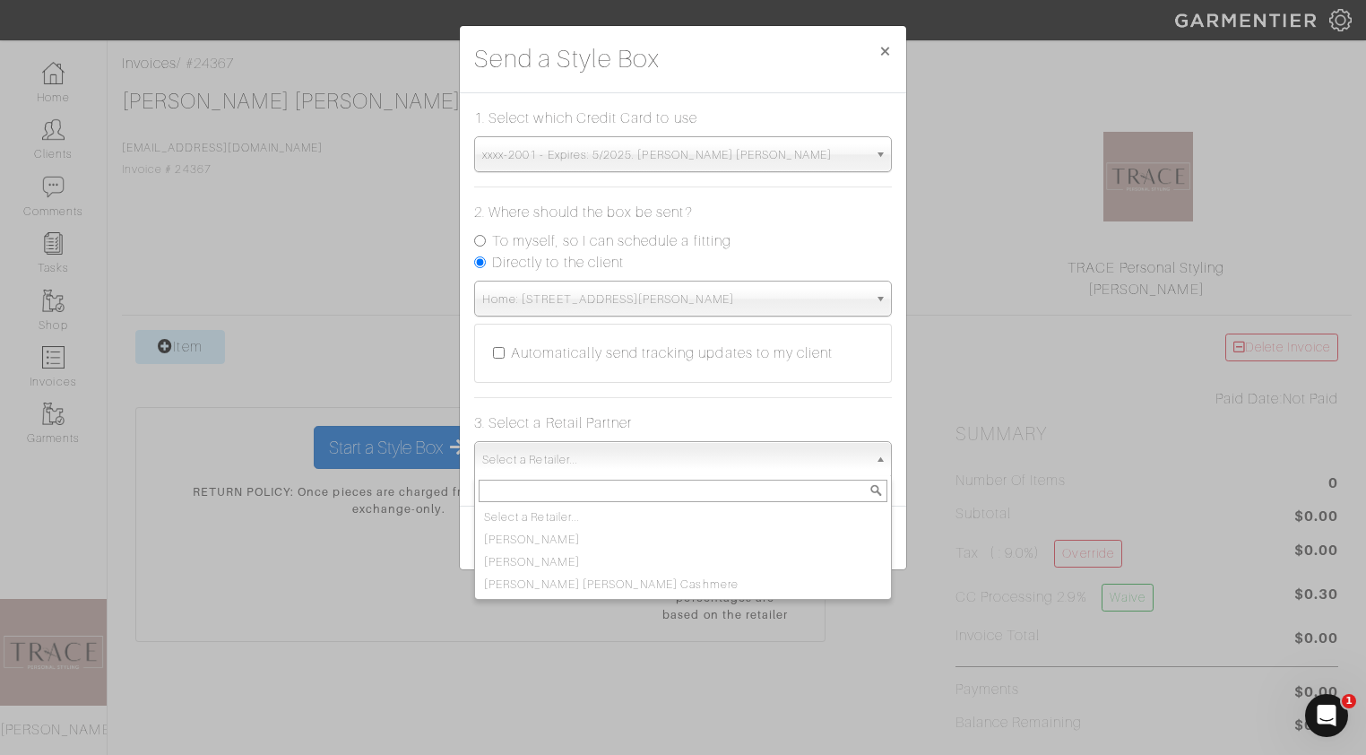
scroll to position [99, 0]
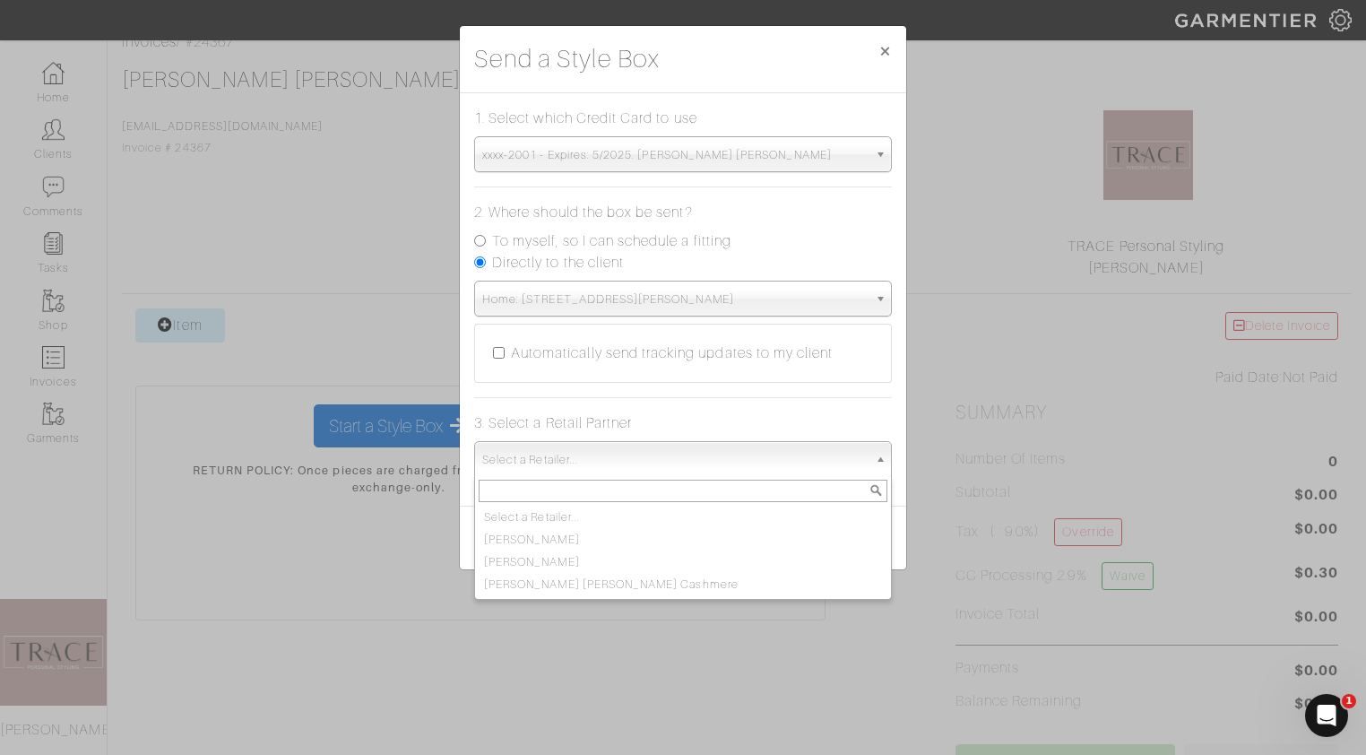
click at [589, 241] on label "To myself, so I can schedule a fitting" at bounding box center [611, 241] width 239 height 22
click at [486, 241] on input "To myself, so I can schedule a fitting" at bounding box center [480, 241] width 12 height 12
radio input "true"
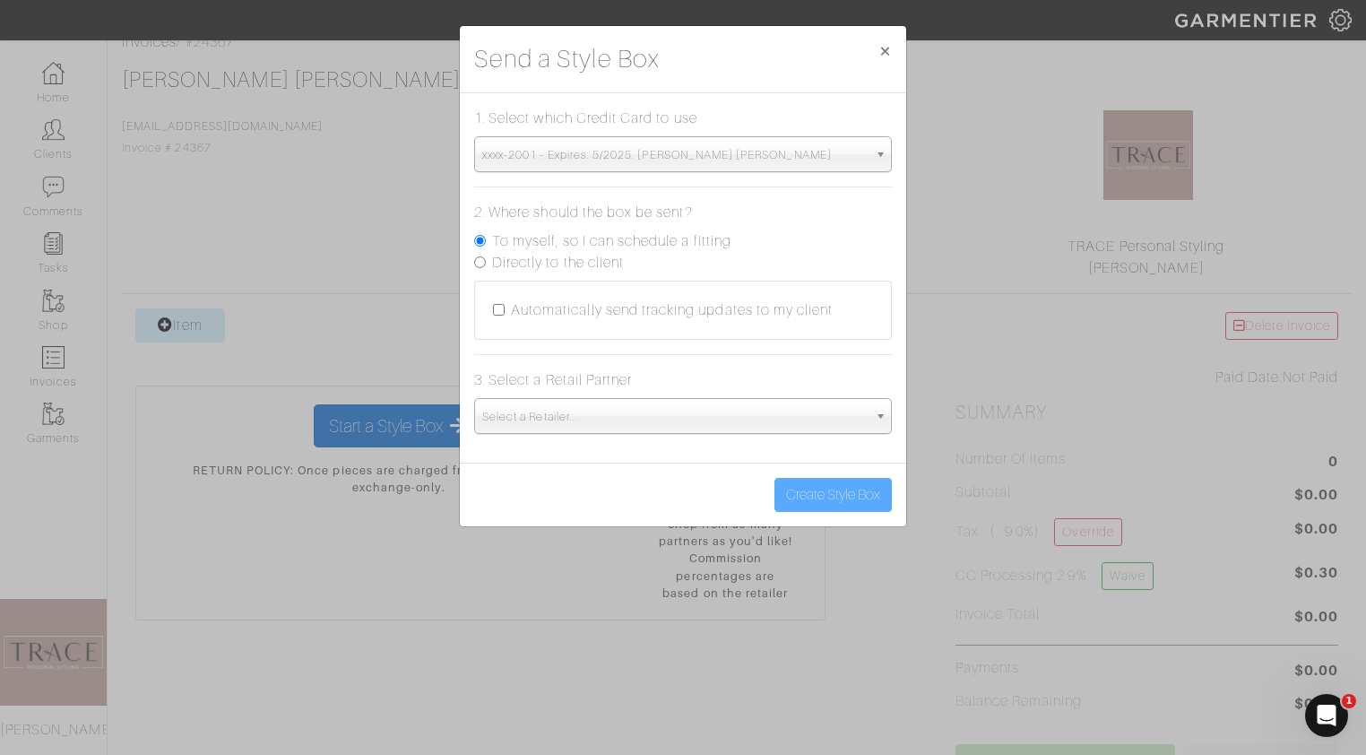
click at [589, 420] on span "Select a Retailer..." at bounding box center [674, 417] width 385 height 36
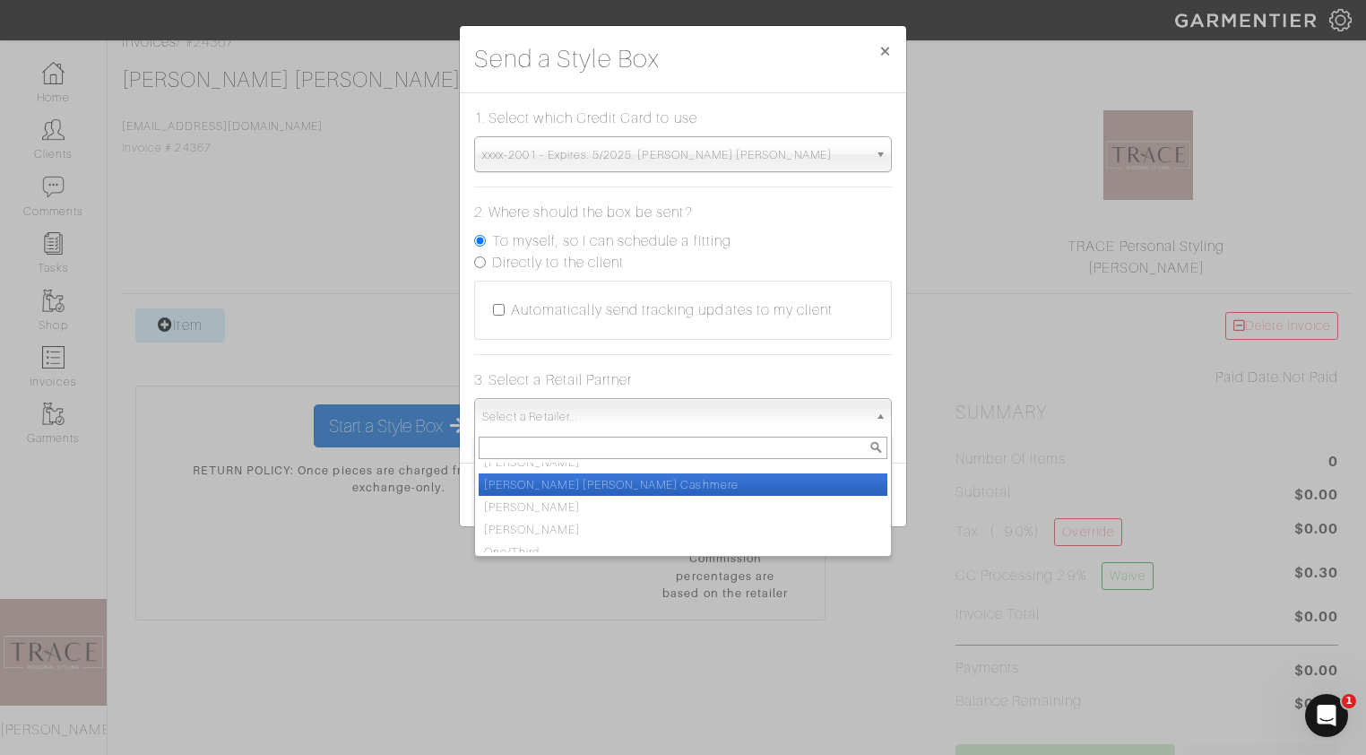
scroll to position [29, 0]
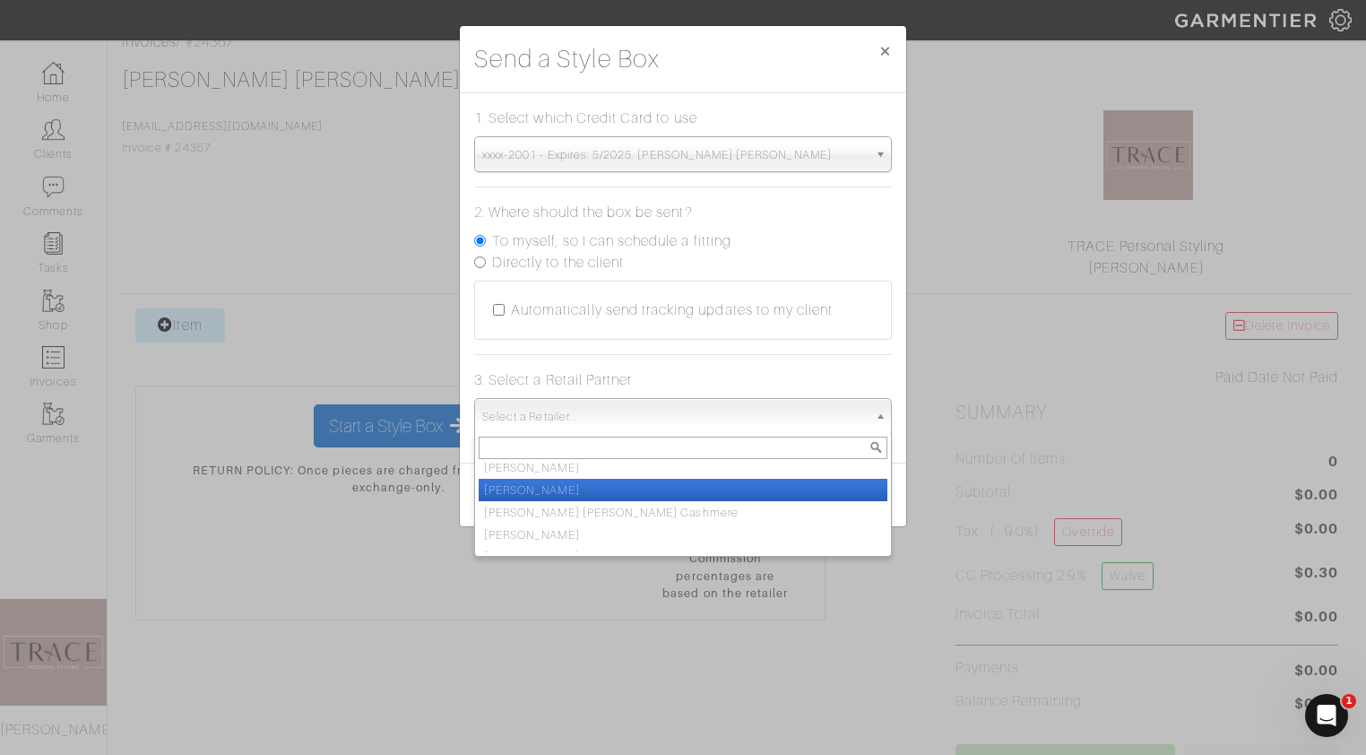
click at [580, 498] on li "[PERSON_NAME]" at bounding box center [683, 490] width 409 height 22
select select "5167"
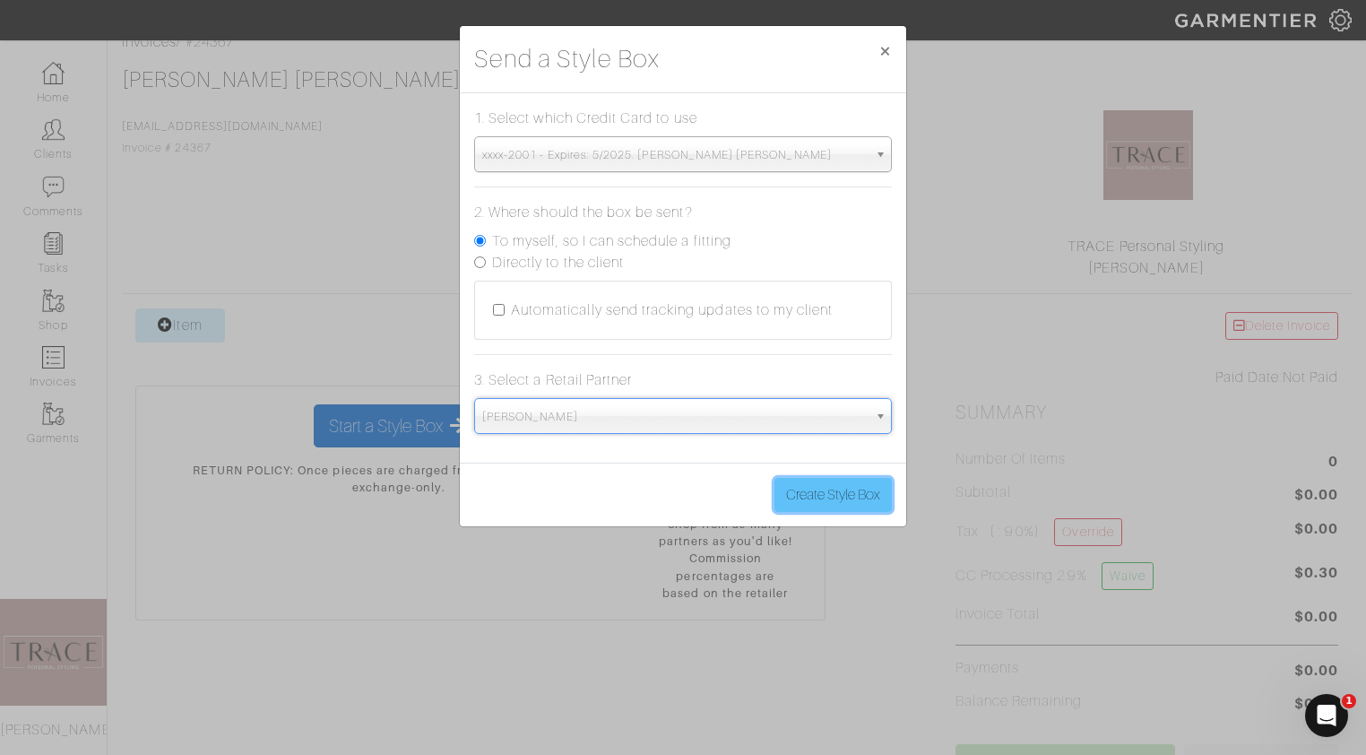
click at [813, 491] on button "Create Style Box" at bounding box center [832, 495] width 117 height 34
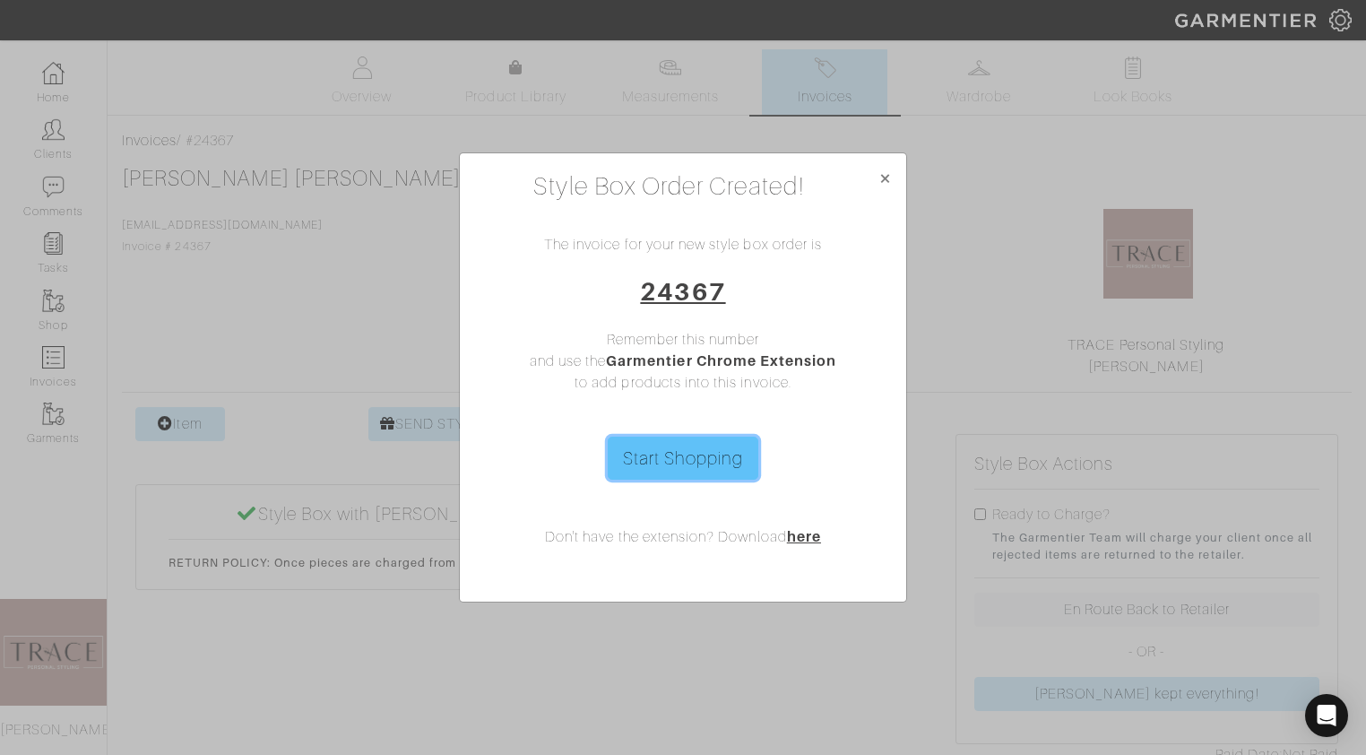
click at [736, 446] on link "Start Shopping" at bounding box center [683, 458] width 151 height 43
click at [883, 175] on span "×" at bounding box center [884, 178] width 13 height 24
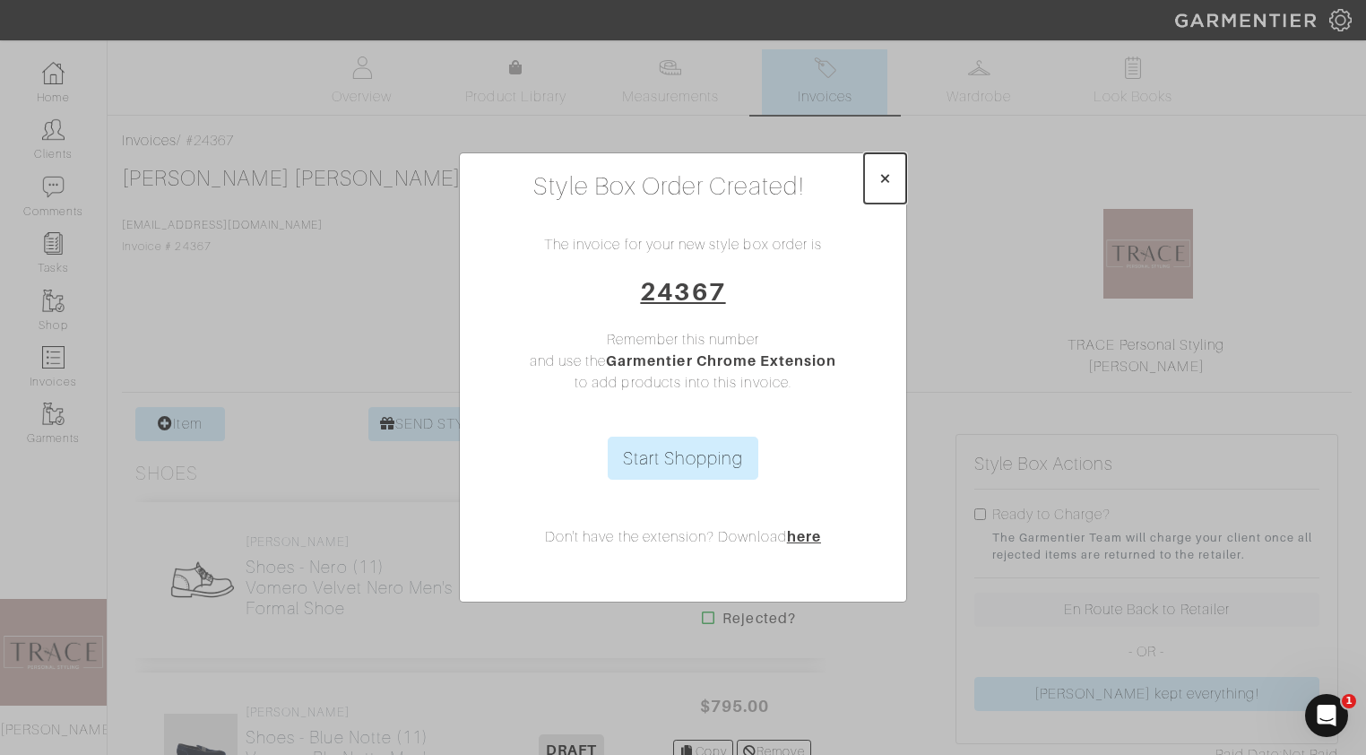
click at [892, 173] on button "×" at bounding box center [885, 178] width 42 height 50
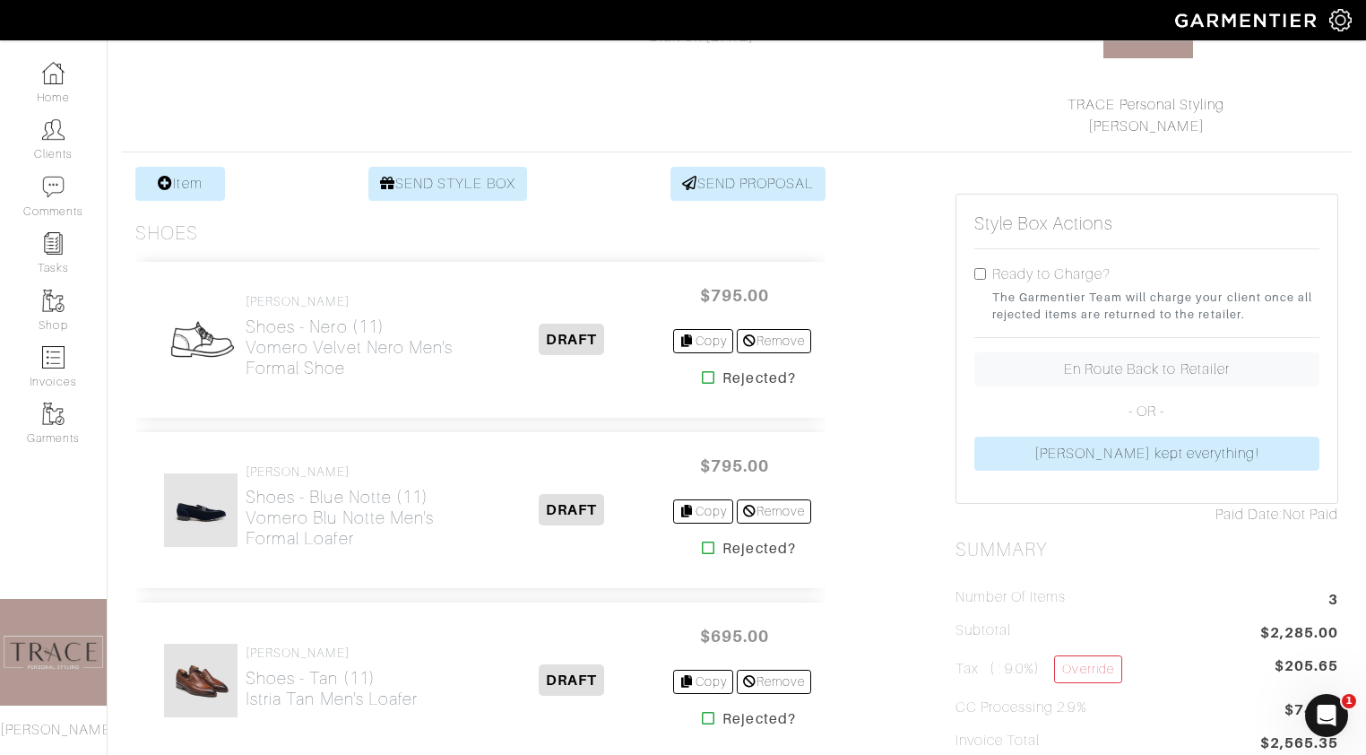
scroll to position [203, 0]
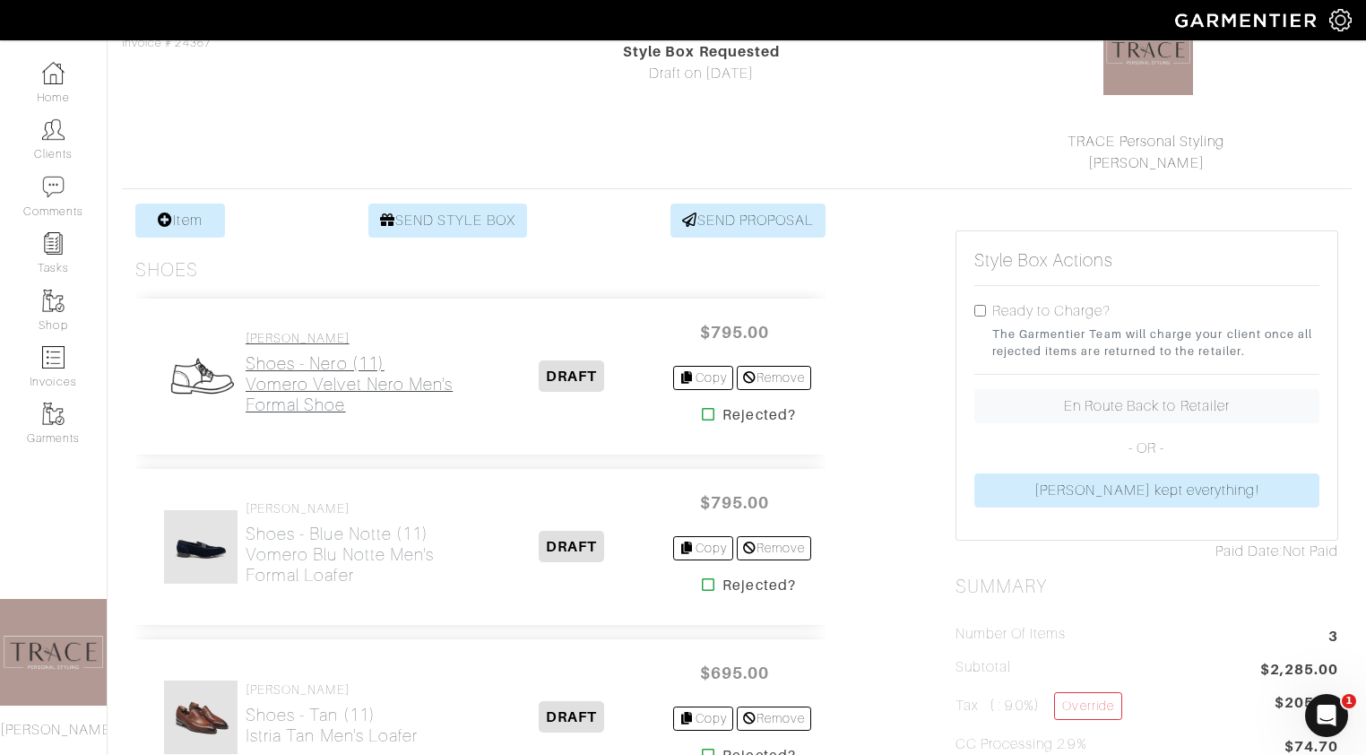
click at [333, 388] on h2 "Shoes - Nero (11) Vomero Velvet Nero Men's Formal Shoe" at bounding box center [358, 384] width 224 height 62
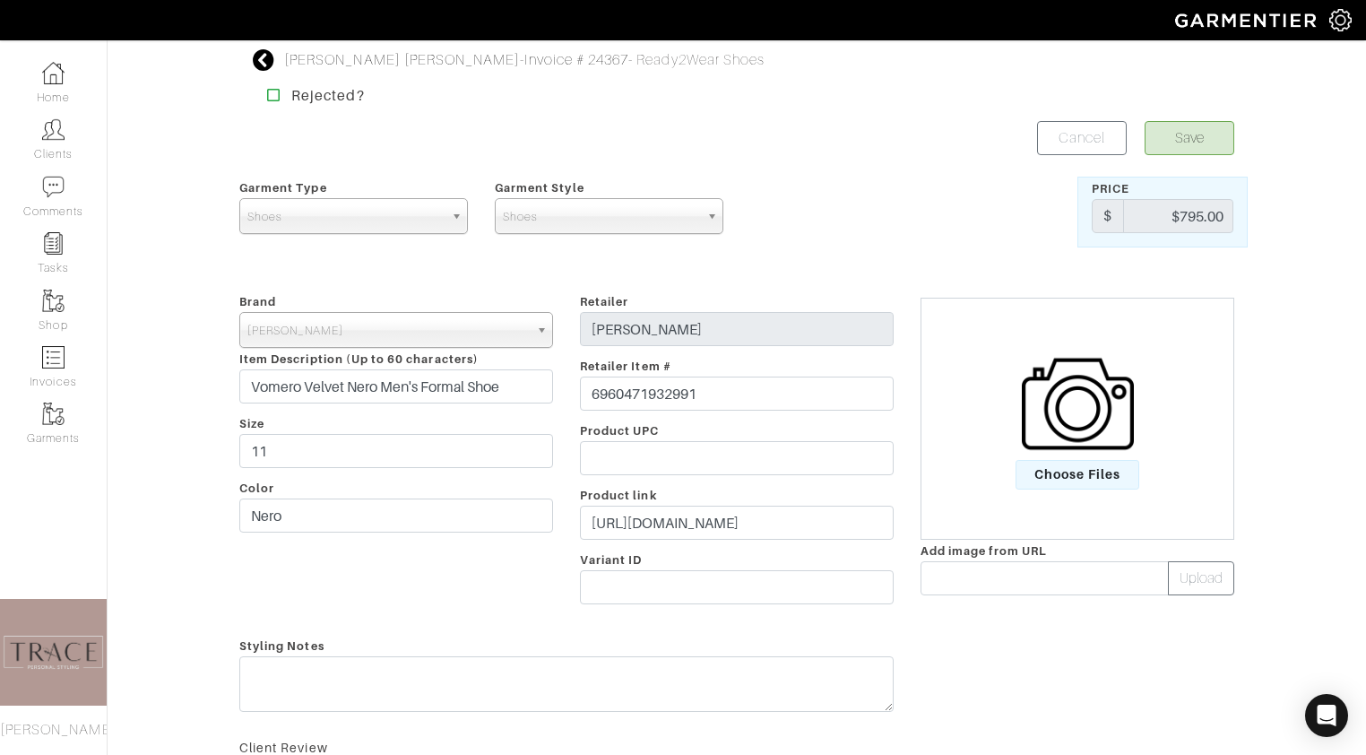
click at [265, 65] on icon at bounding box center [264, 60] width 22 height 22
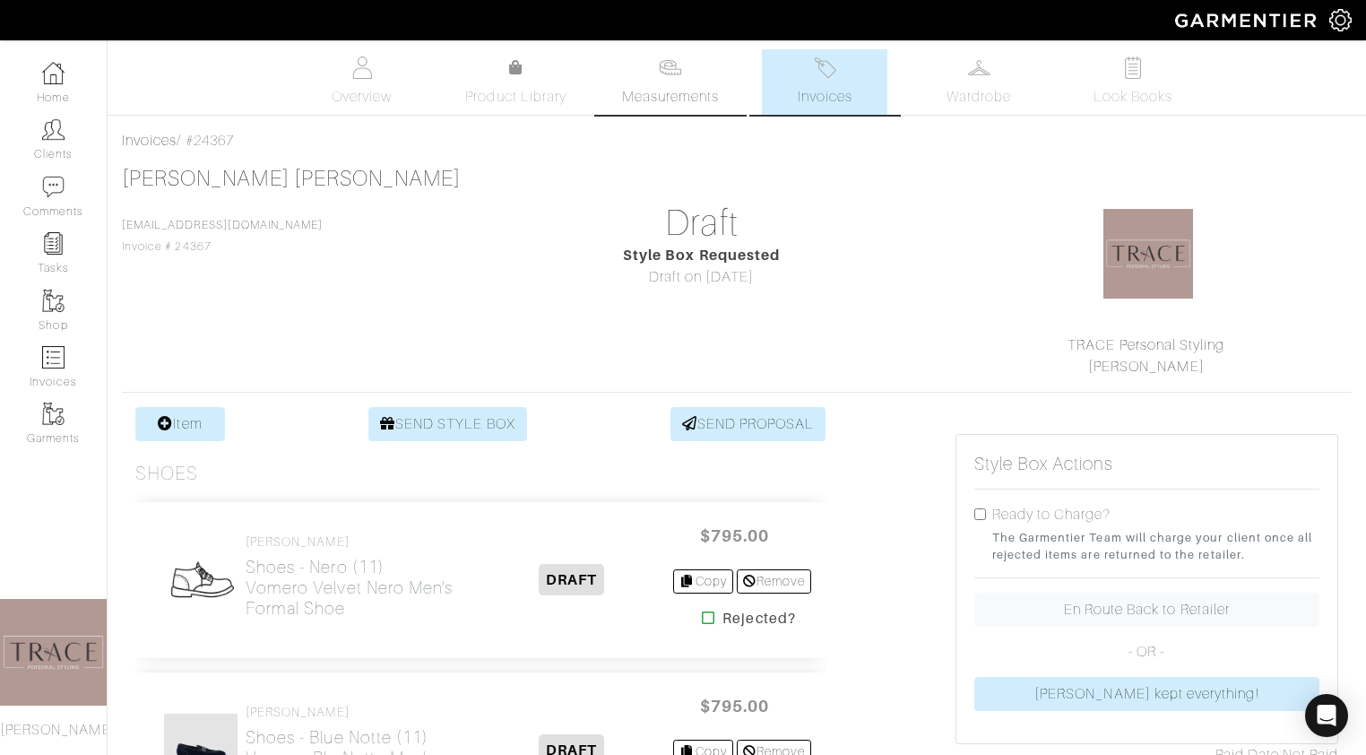
click at [648, 100] on span "Measurements" at bounding box center [671, 97] width 98 height 22
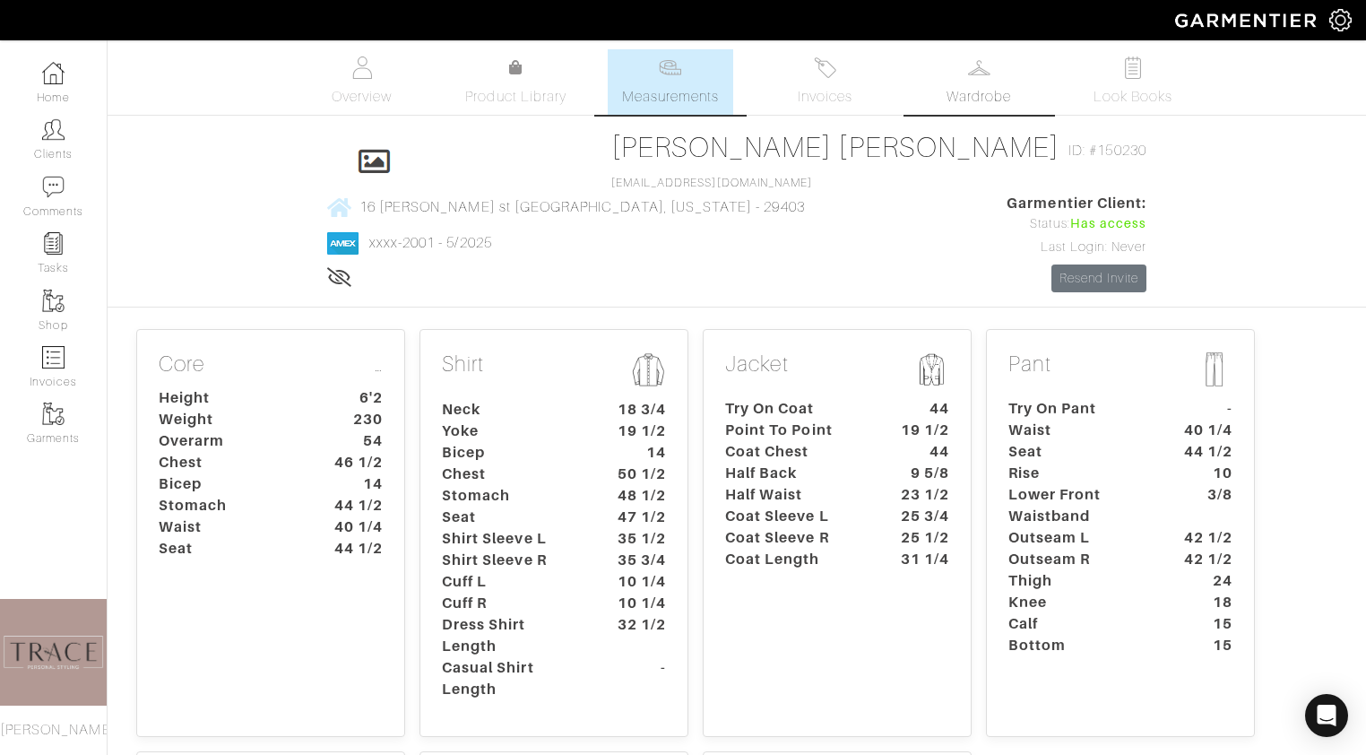
click at [952, 78] on link "Wardrobe" at bounding box center [978, 81] width 125 height 65
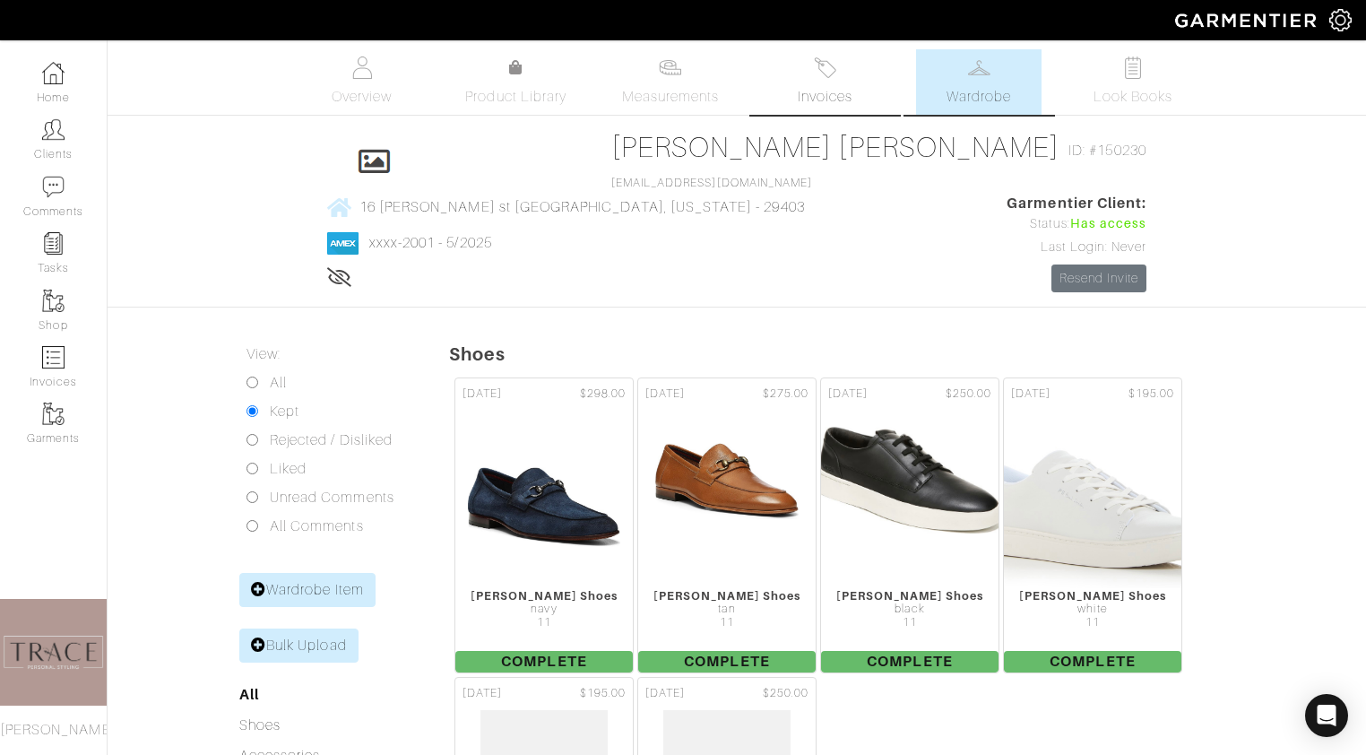
click at [789, 94] on link "Invoices" at bounding box center [824, 81] width 125 height 65
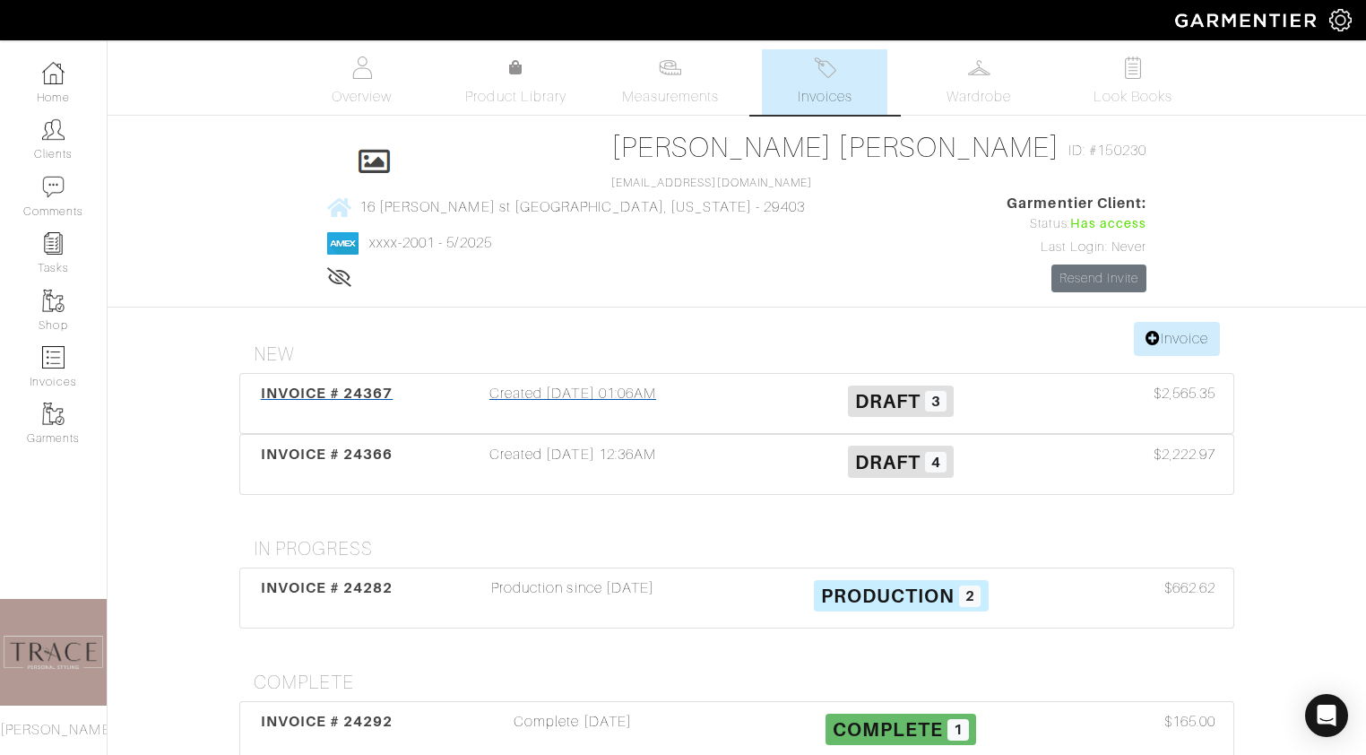
click at [580, 383] on div "Created 08/14/25 01:06AM" at bounding box center [573, 403] width 328 height 41
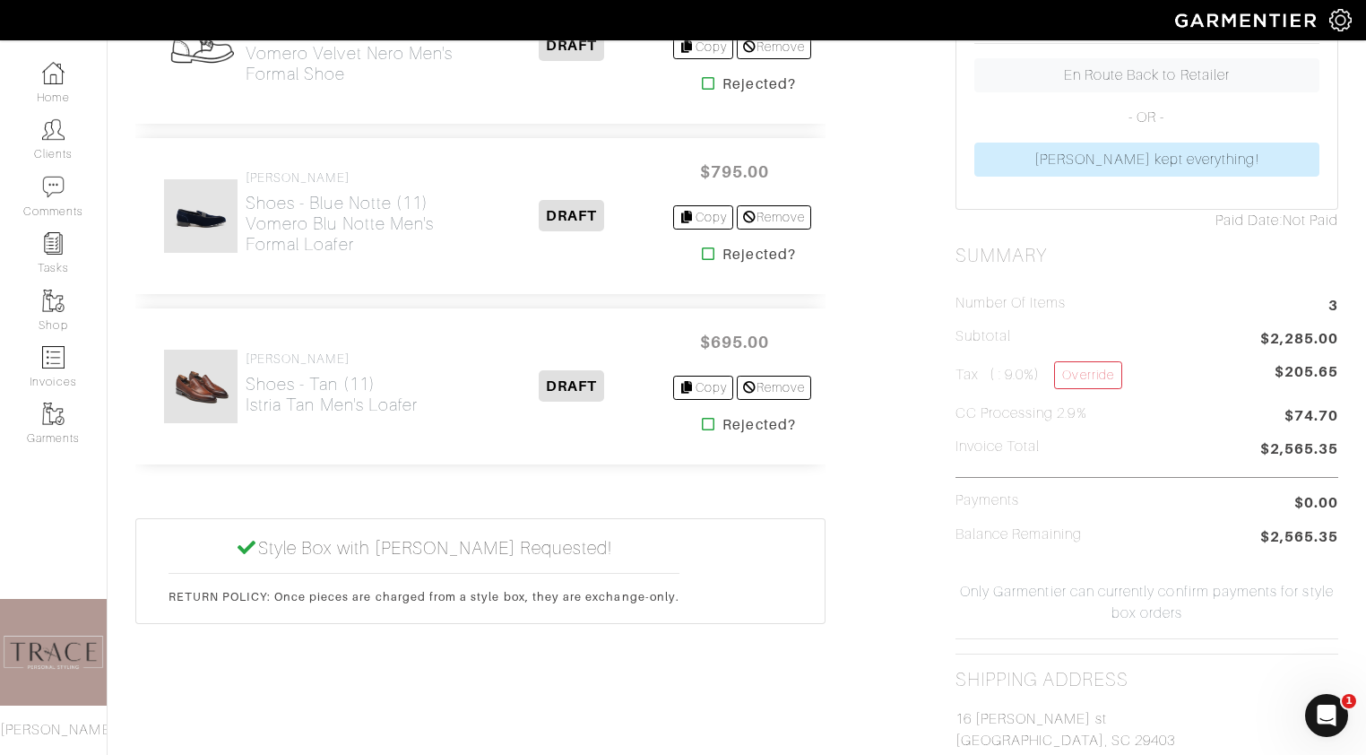
scroll to position [321, 0]
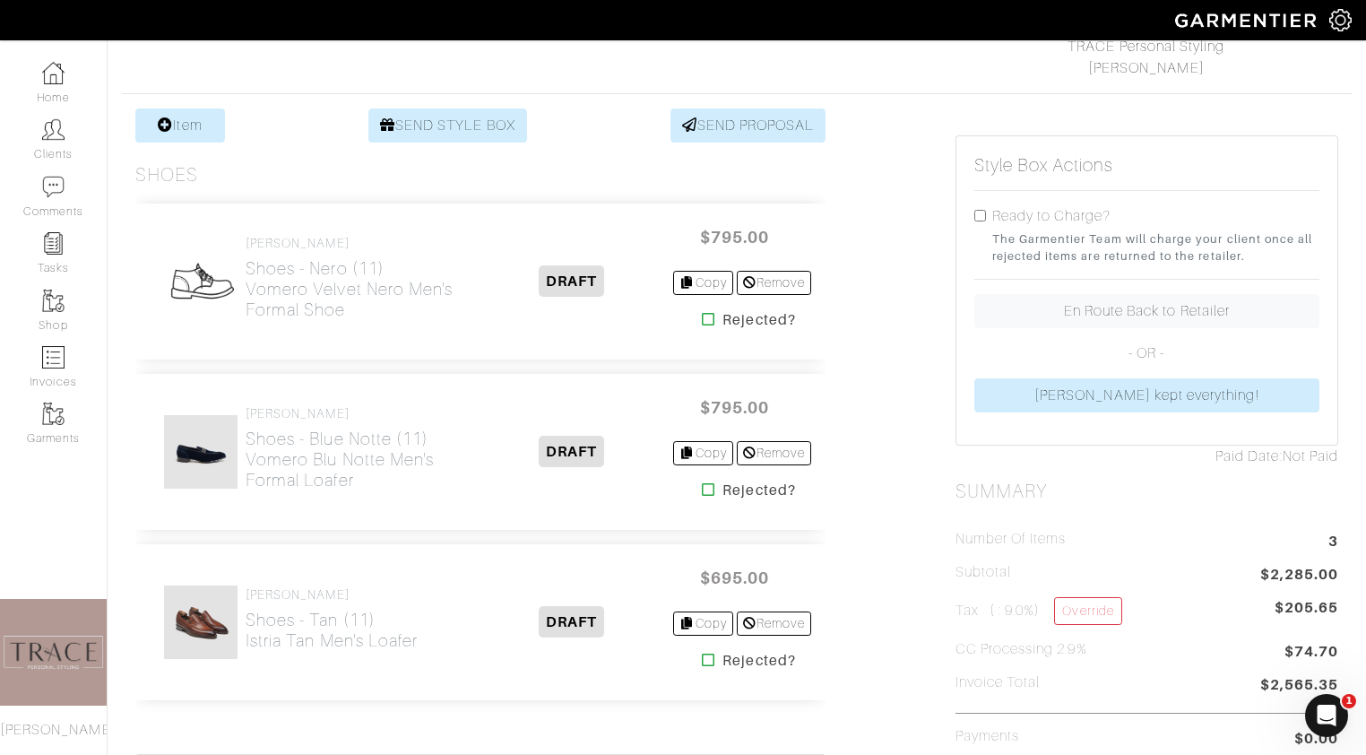
scroll to position [298, 0]
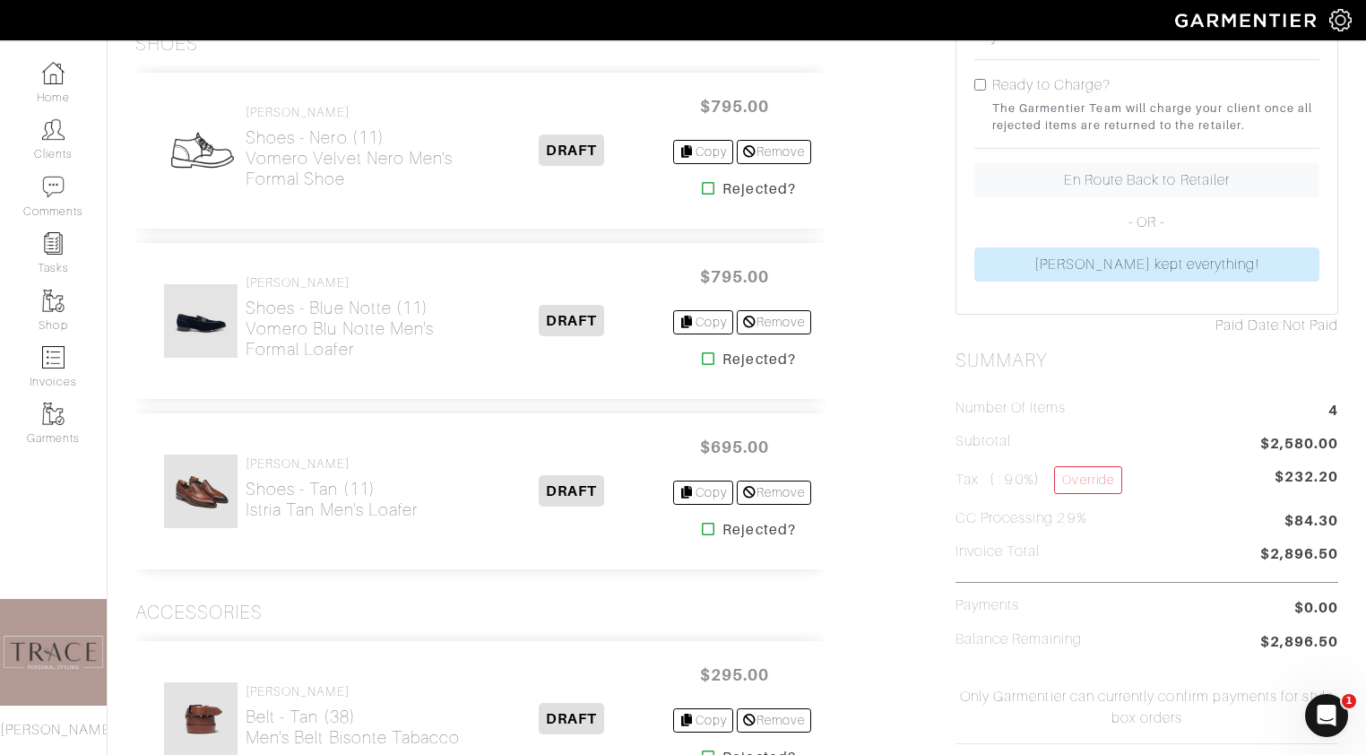
scroll to position [96, 0]
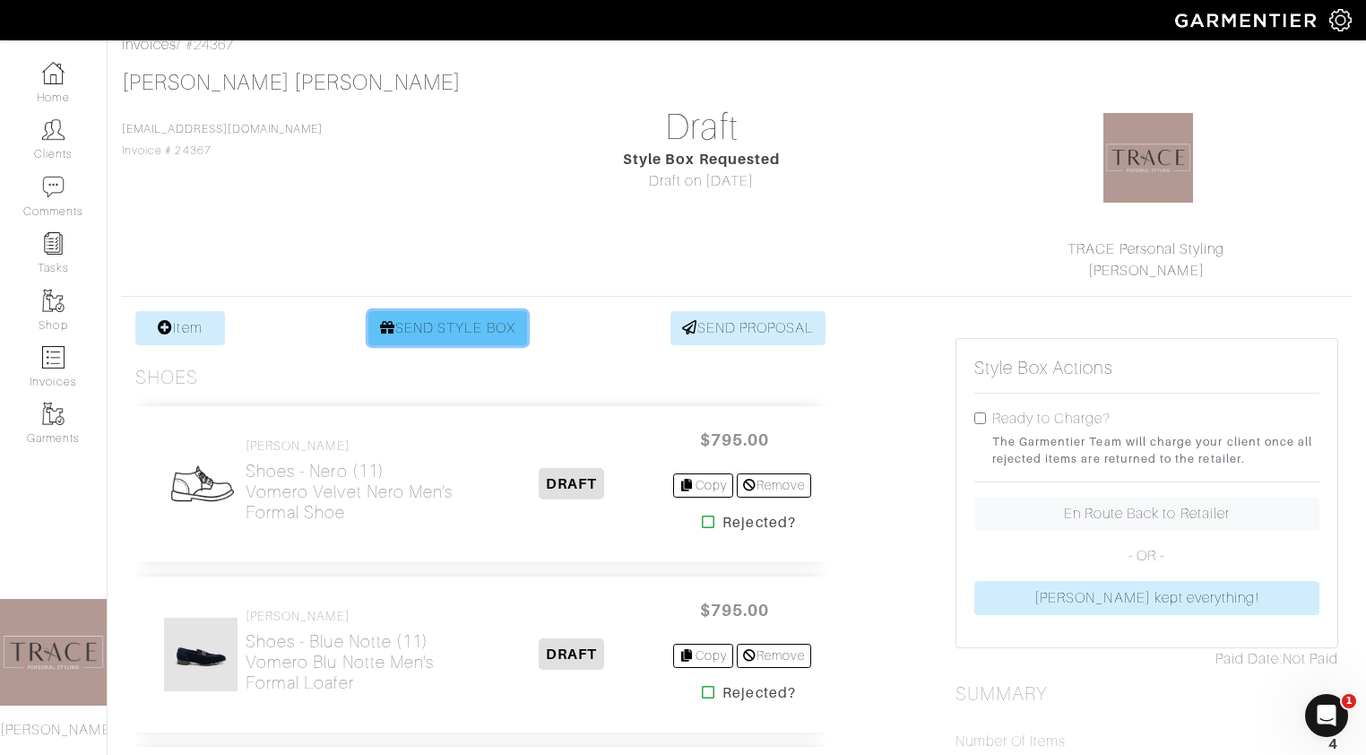
click at [462, 333] on link "SEND STYLE BOX" at bounding box center [447, 328] width 159 height 34
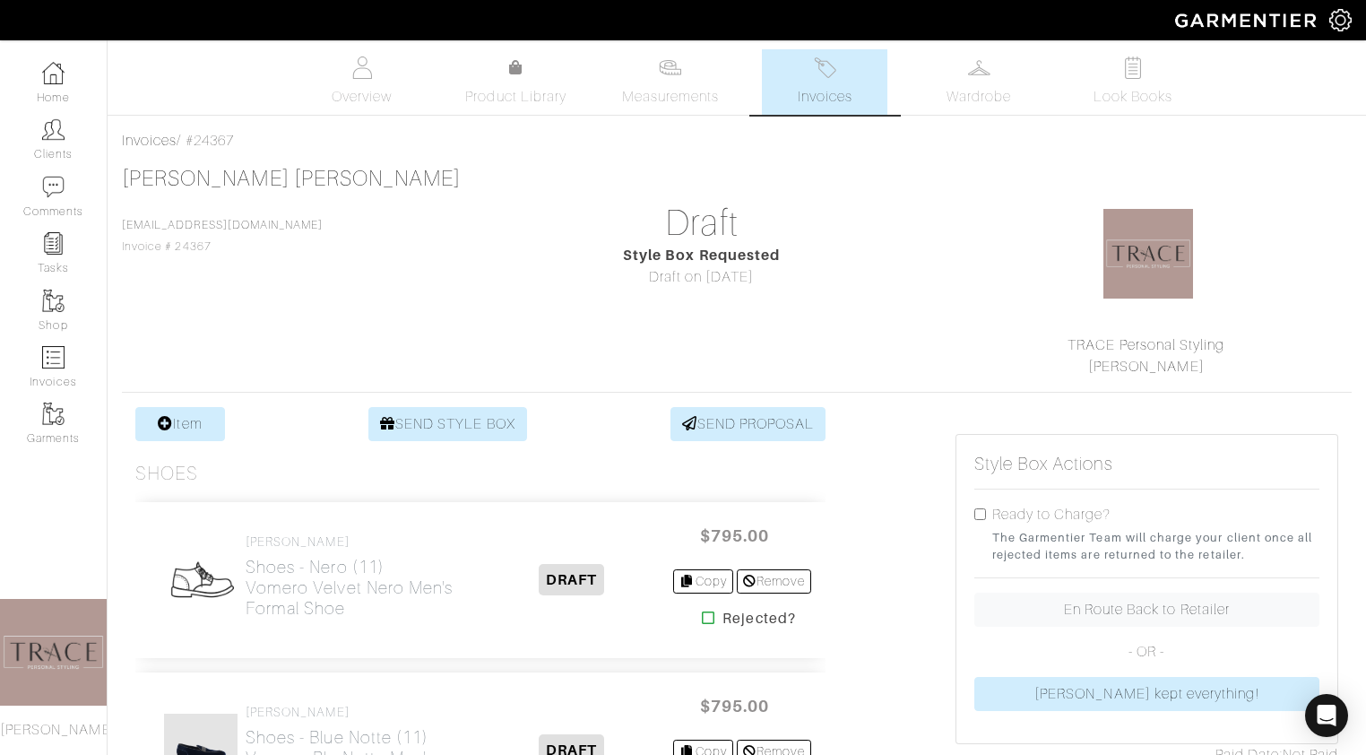
scroll to position [37, 0]
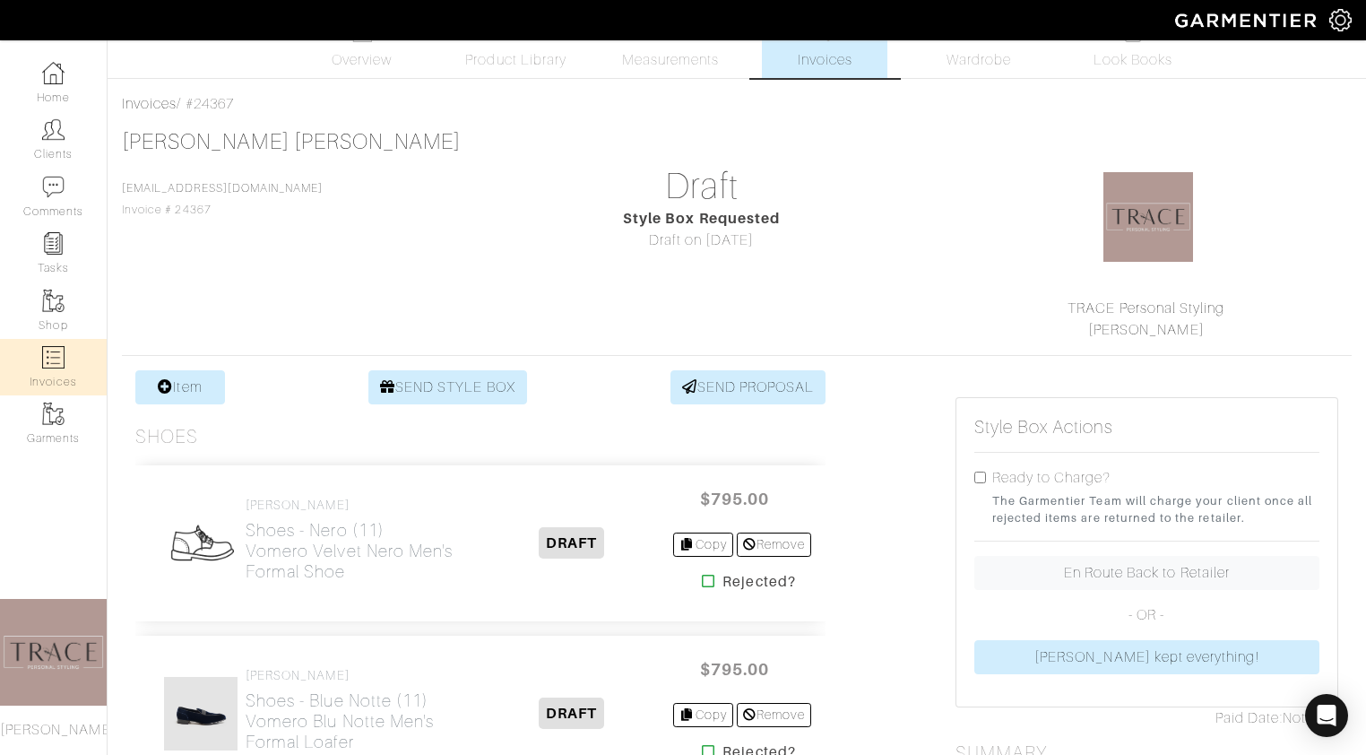
click at [57, 368] on link "Invoices" at bounding box center [53, 367] width 107 height 56
select select
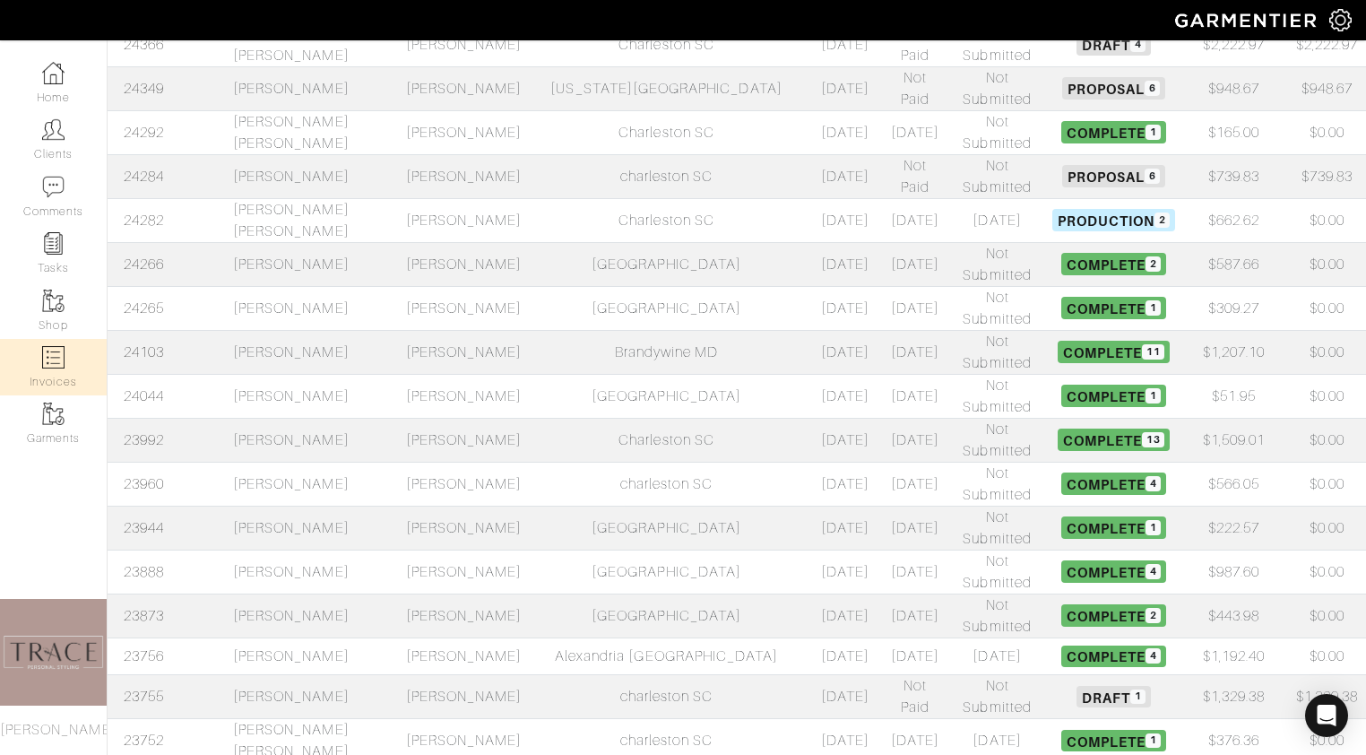
scroll to position [363, 0]
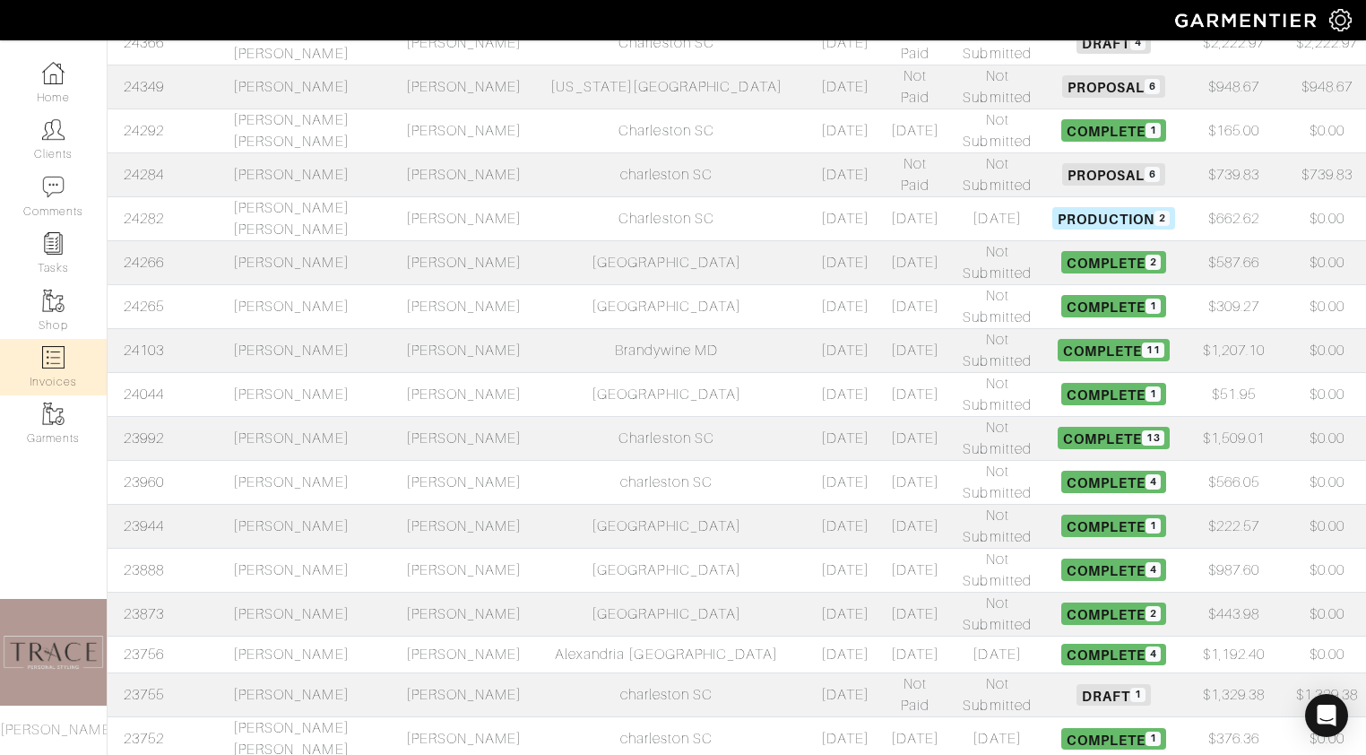
click at [255, 716] on td "[PERSON_NAME] [PERSON_NAME]" at bounding box center [291, 738] width 220 height 44
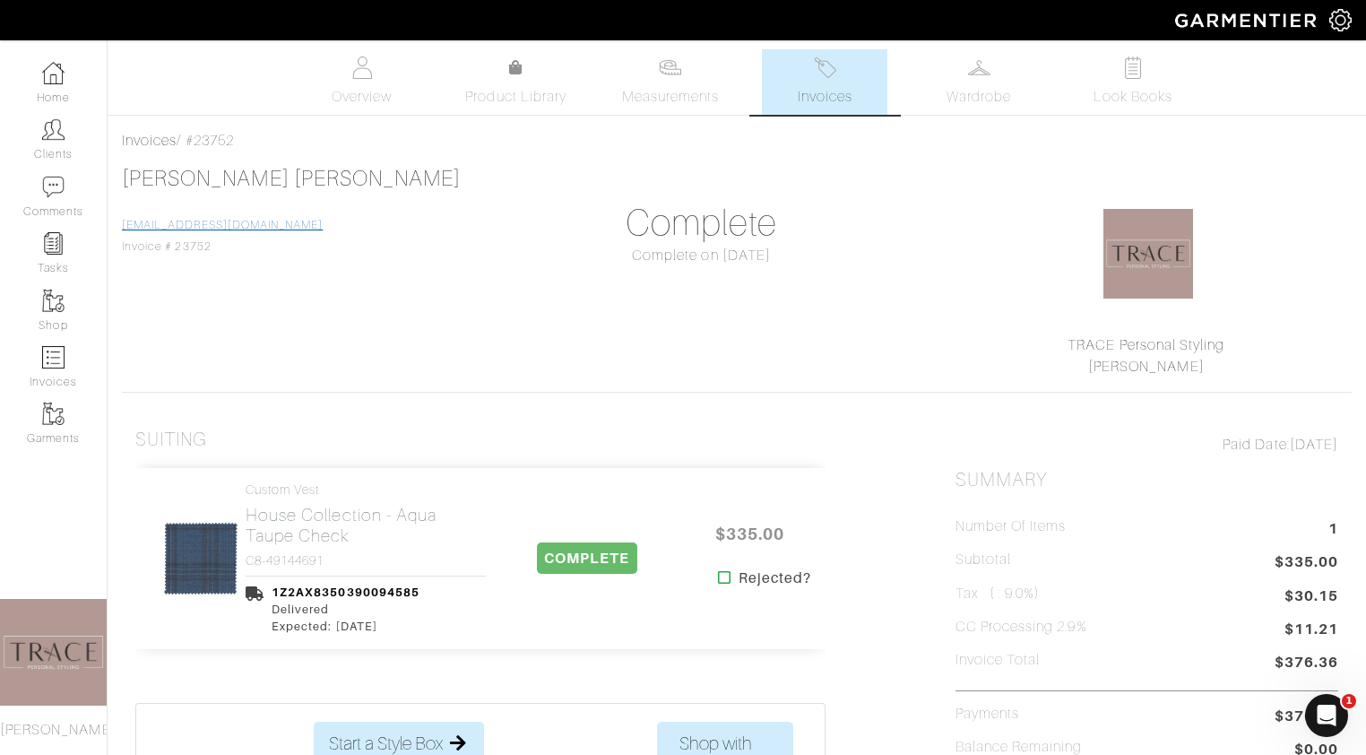
click at [246, 225] on link "[EMAIL_ADDRESS][DOMAIN_NAME]" at bounding box center [222, 225] width 201 height 13
click at [256, 222] on link "[EMAIL_ADDRESS][DOMAIN_NAME]" at bounding box center [222, 225] width 201 height 13
click at [857, 86] on link "Invoices" at bounding box center [824, 81] width 125 height 65
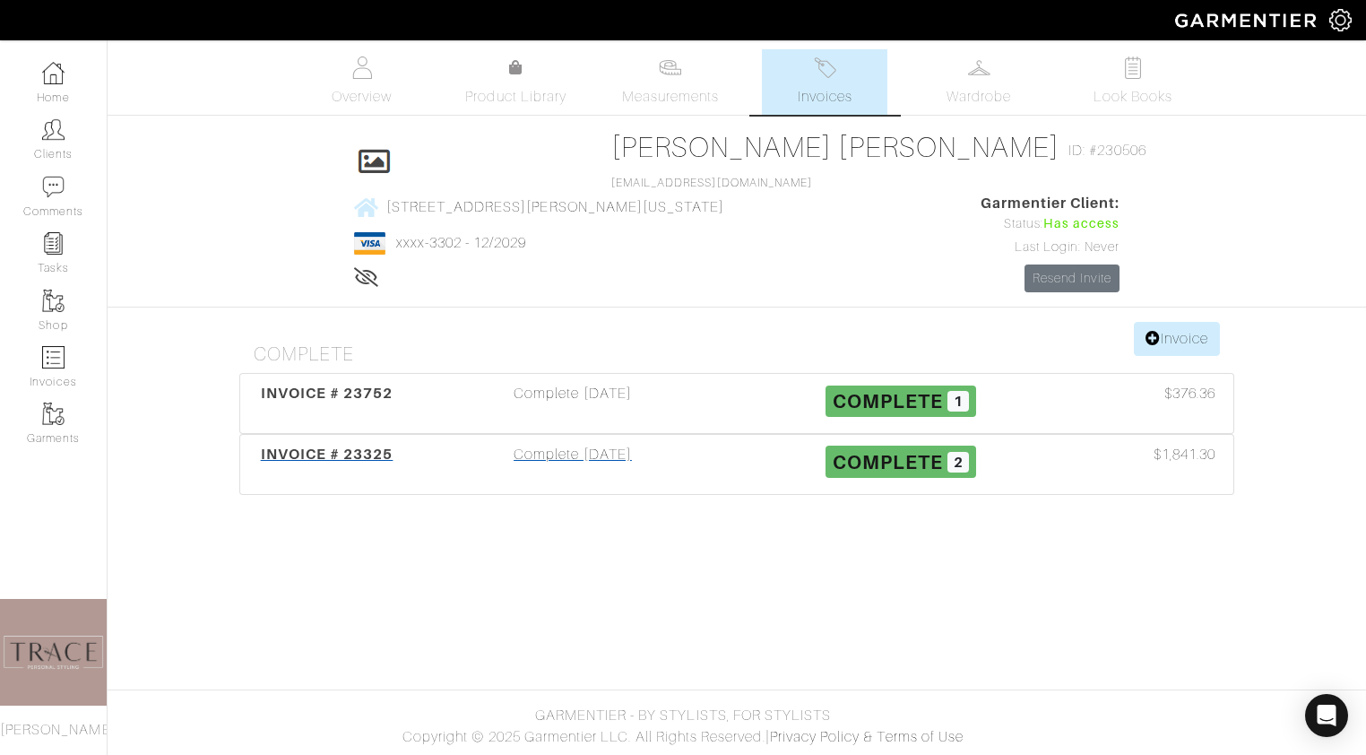
click at [575, 478] on div "Complete [DATE]" at bounding box center [573, 464] width 328 height 41
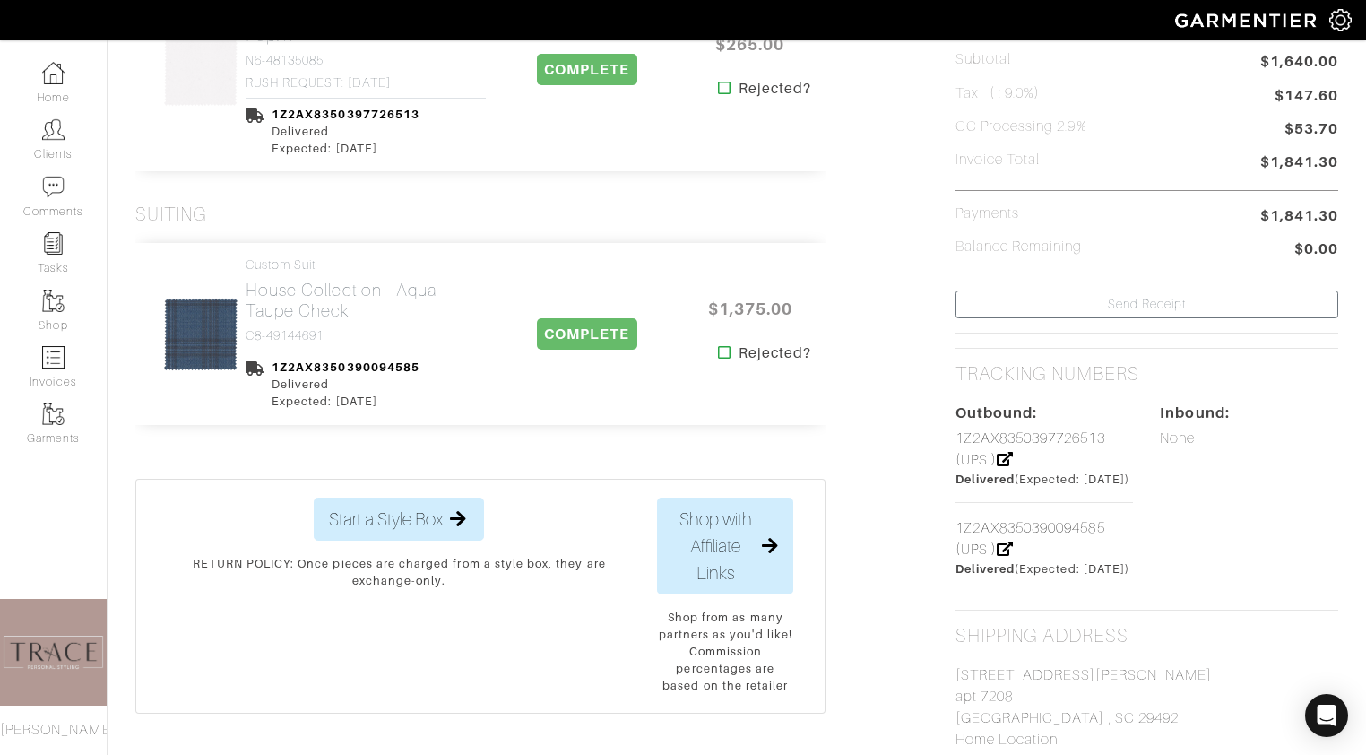
scroll to position [488, 0]
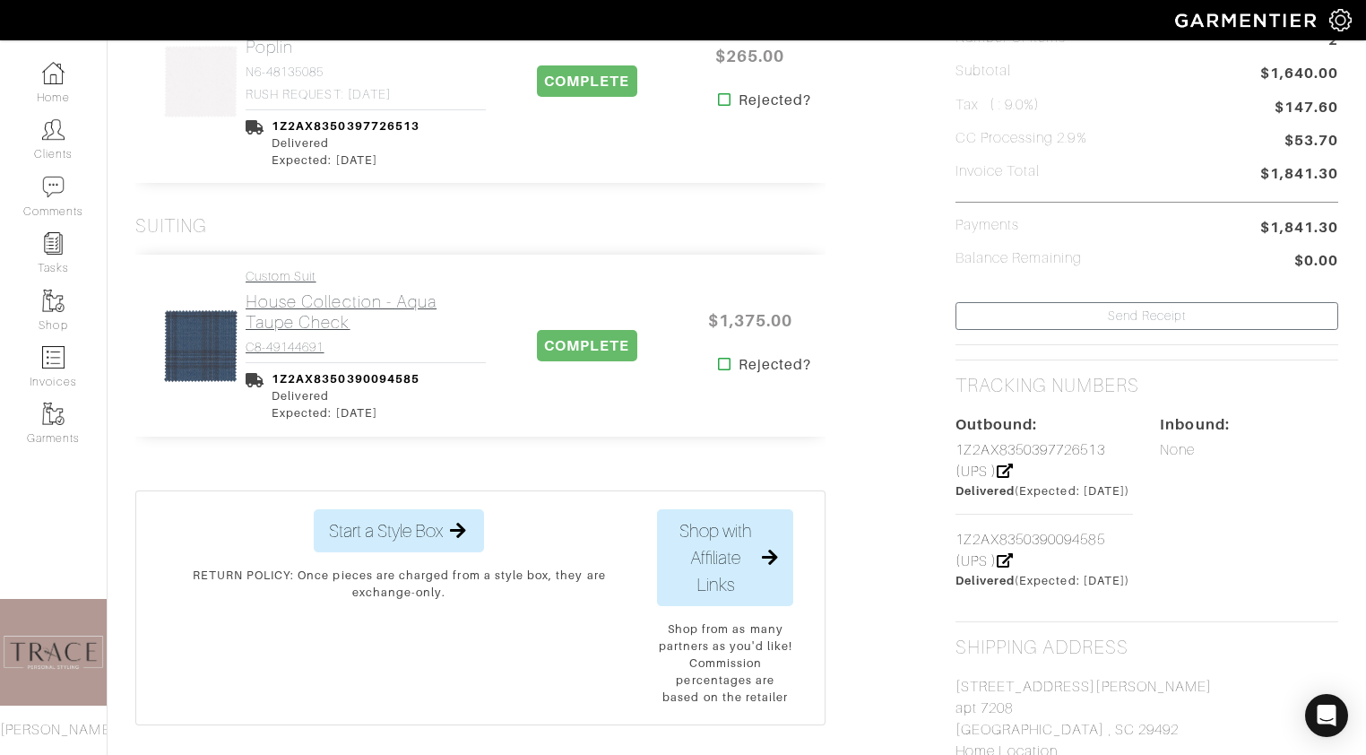
click at [350, 321] on h2 "House Collection - Aqua Taupe Check" at bounding box center [366, 311] width 240 height 41
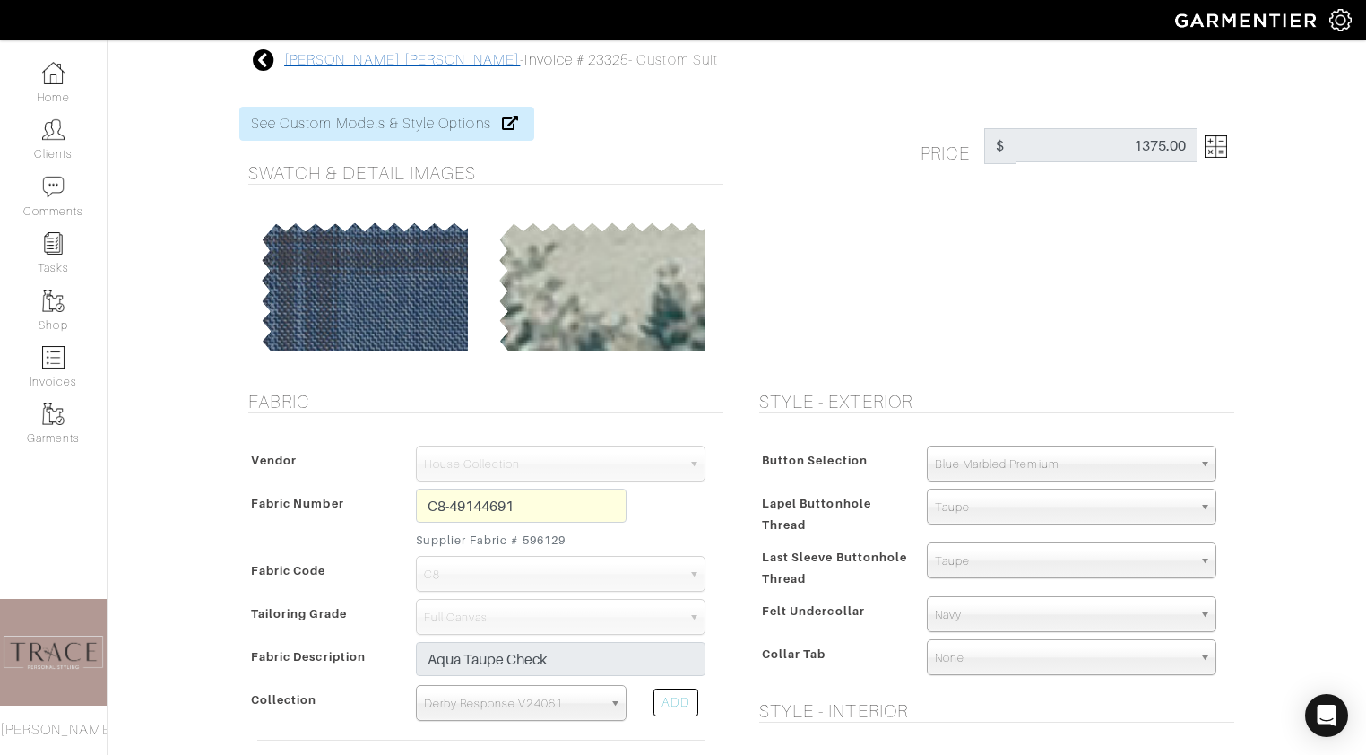
click at [302, 62] on link "[PERSON_NAME] [PERSON_NAME]" at bounding box center [402, 60] width 236 height 16
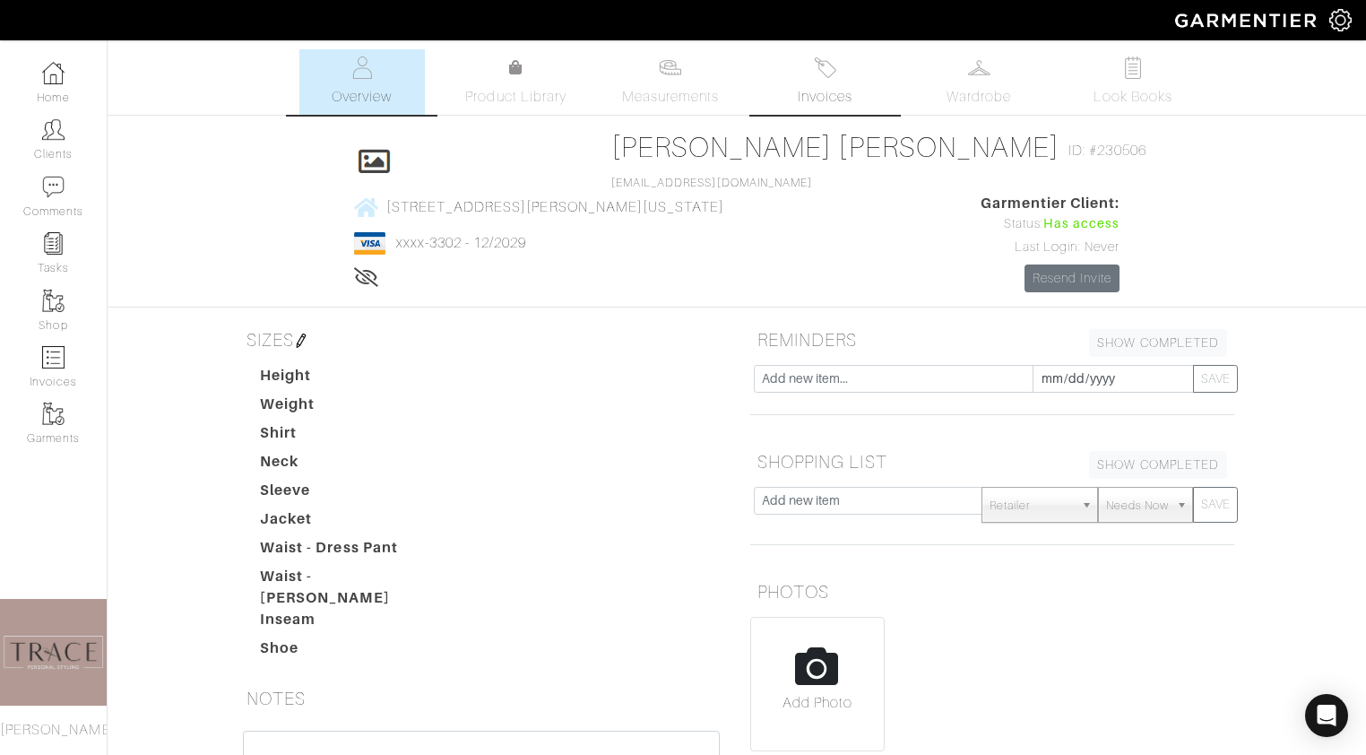
click at [826, 68] on img at bounding box center [825, 67] width 22 height 22
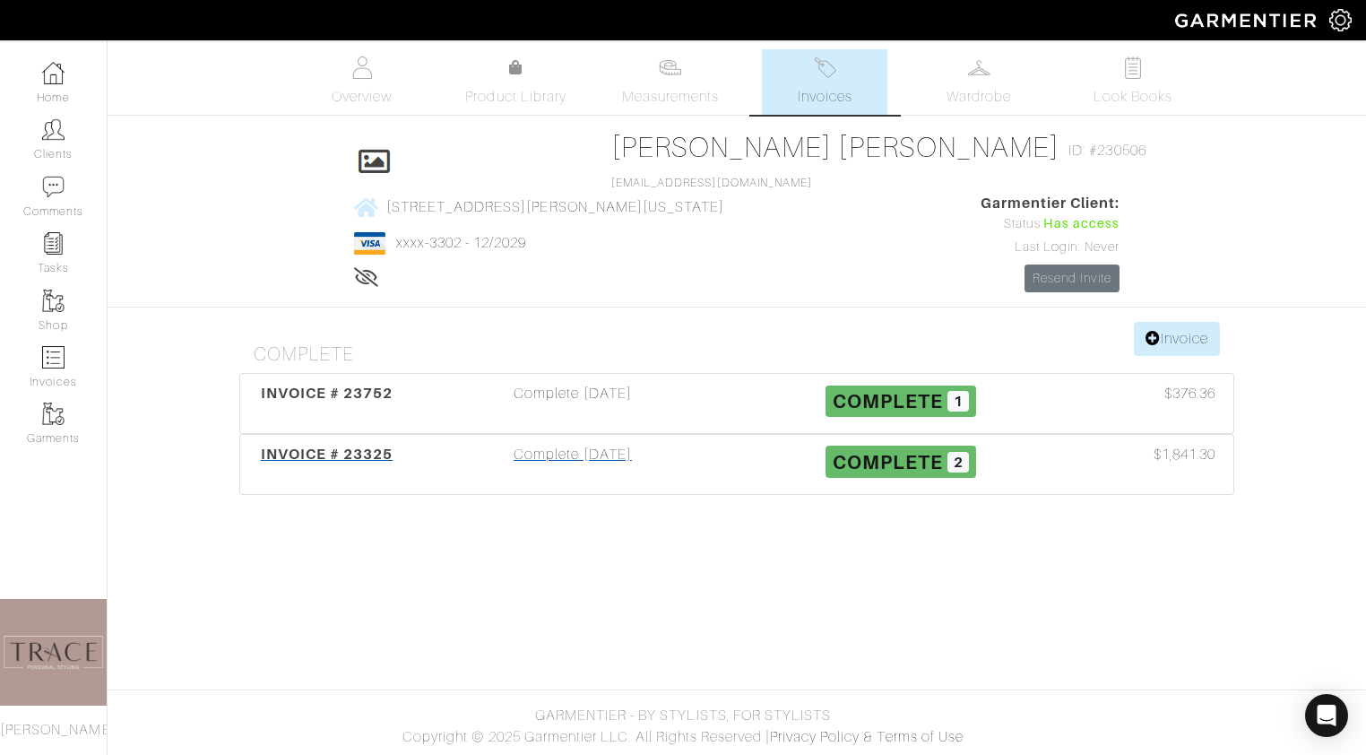
click at [512, 480] on div "Complete [DATE]" at bounding box center [573, 464] width 328 height 41
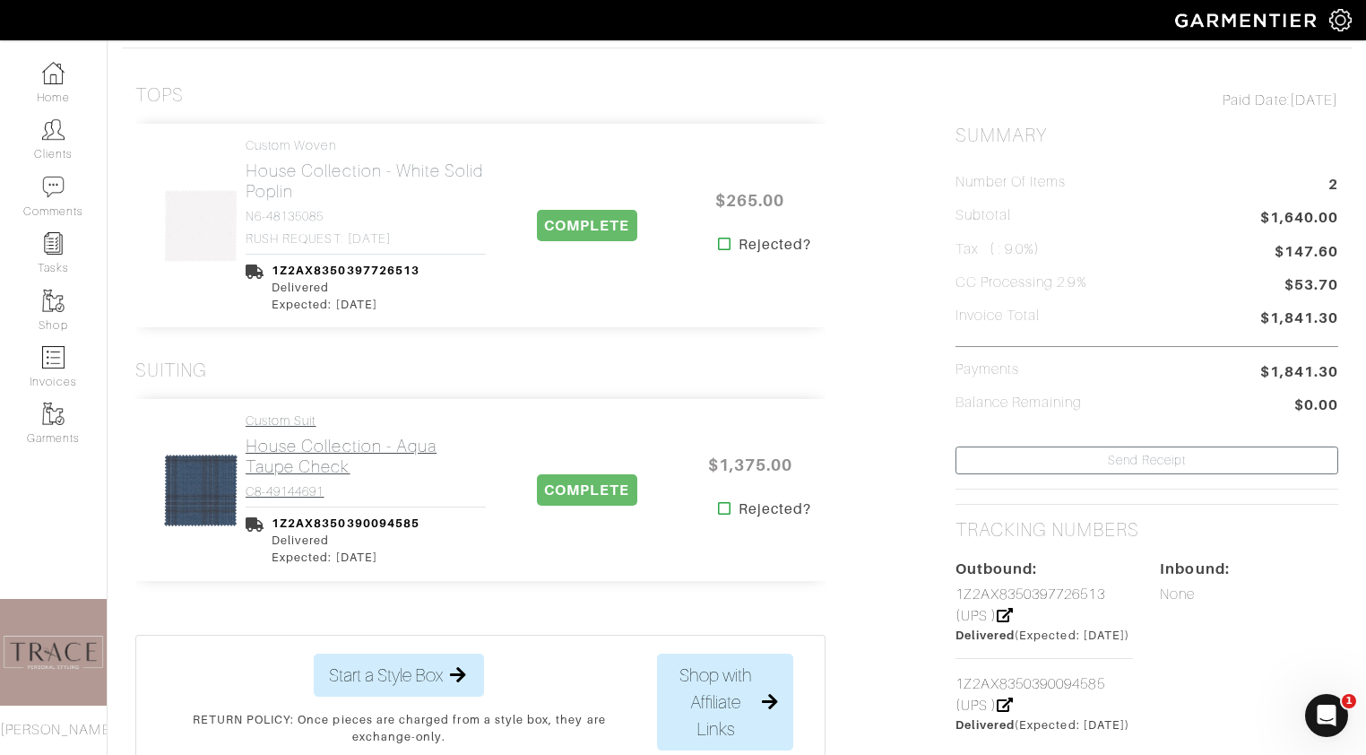
click at [427, 430] on link "Custom Suit House Collection - Aqua Taupe Check C8-49144691" at bounding box center [366, 456] width 240 height 86
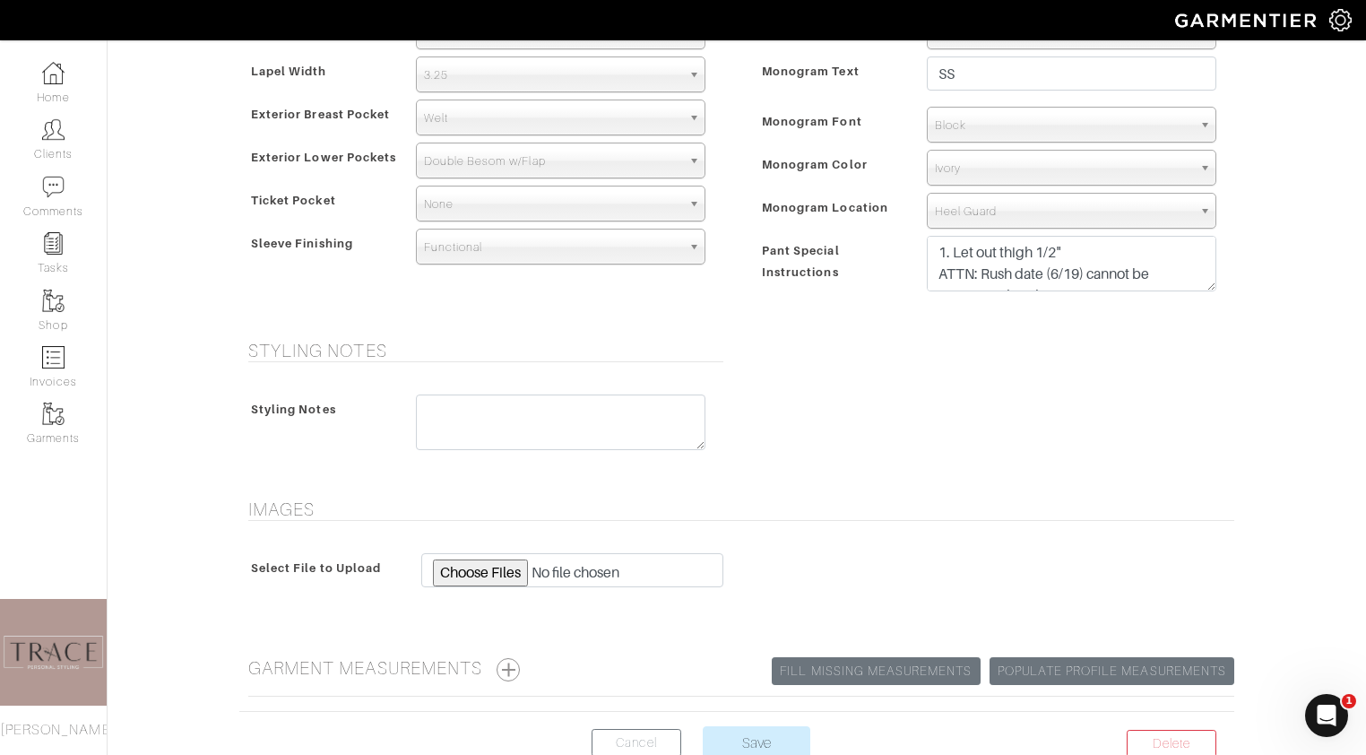
scroll to position [1160, 0]
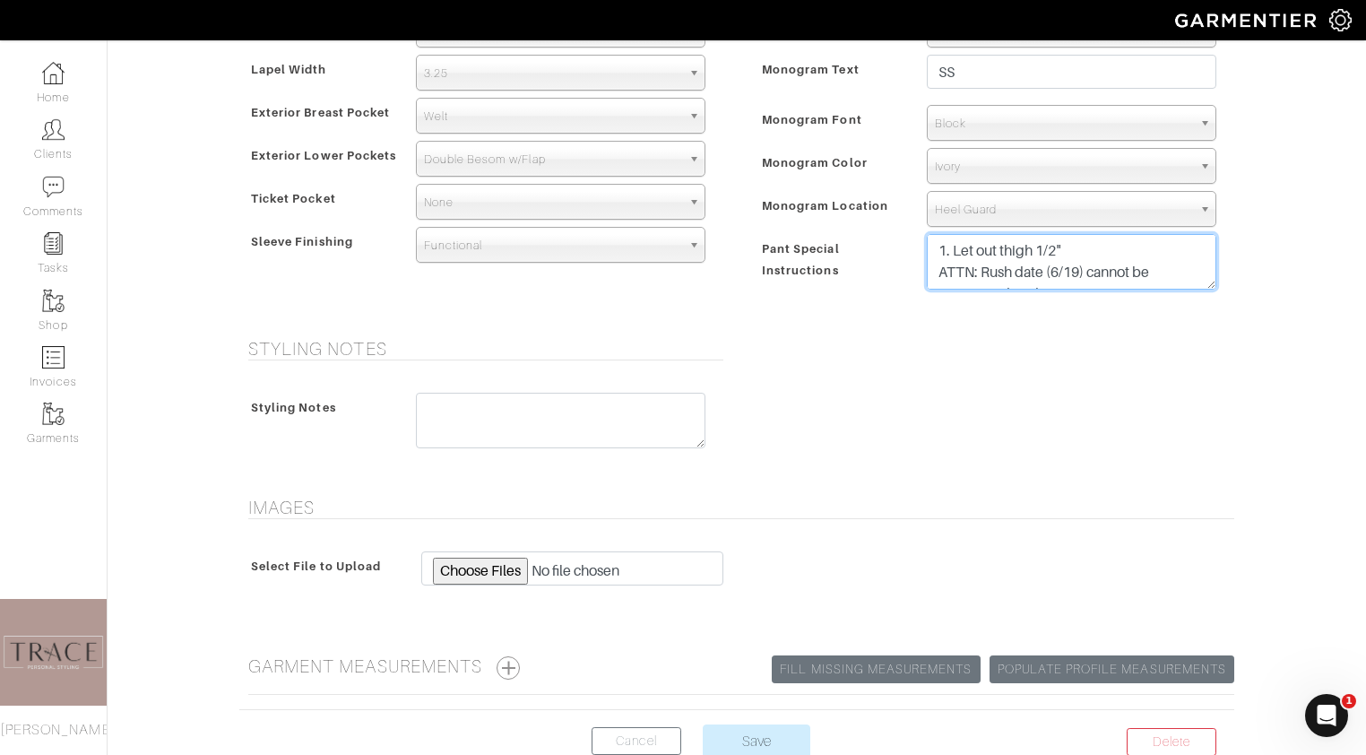
drag, startPoint x: 1017, startPoint y: 286, endPoint x: 1008, endPoint y: 313, distance: 28.3
click at [1008, 313] on div "Pant Model Flat Front Single Pleat Chino Tuxedo 5-Pocket ([PERSON_NAME]) Flat F…" at bounding box center [992, 134] width 484 height 366
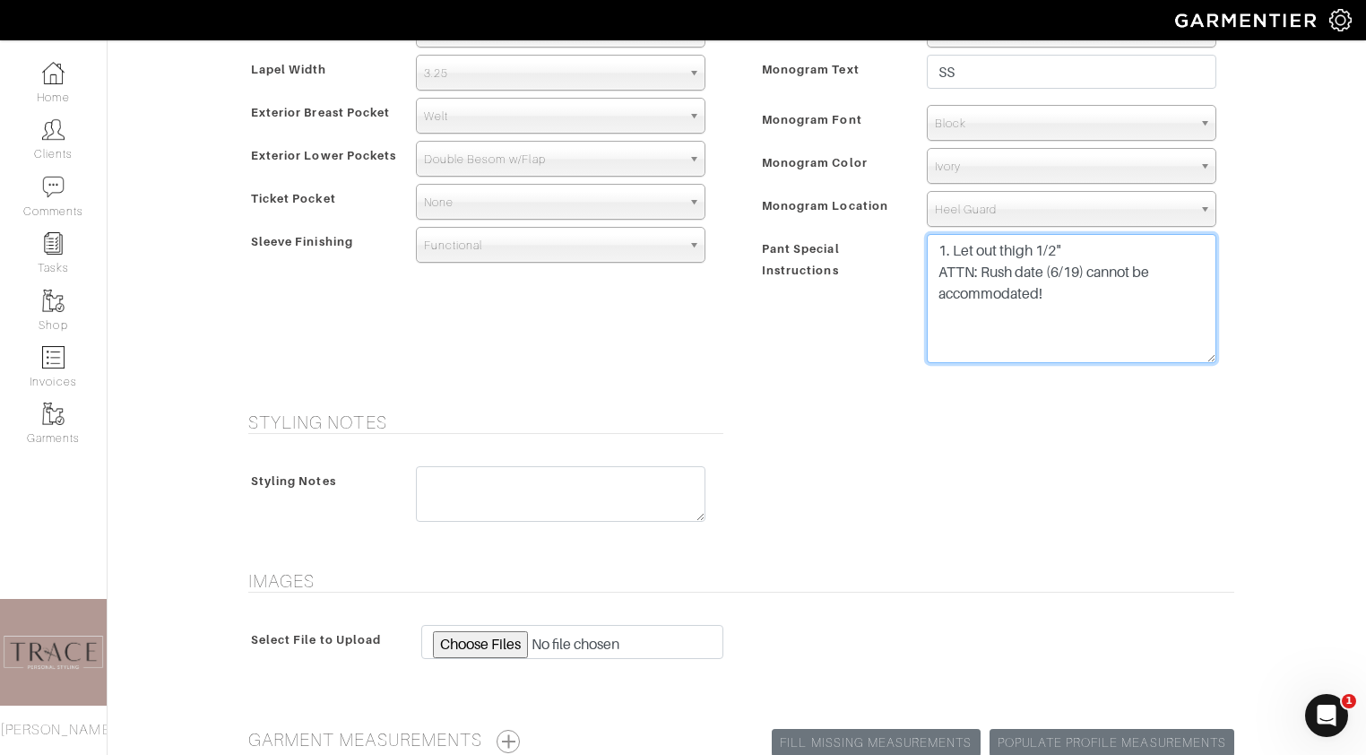
drag, startPoint x: 1208, startPoint y: 284, endPoint x: 1190, endPoint y: 358, distance: 75.7
click at [1190, 358] on textarea "1. Let out thigh 1/2" ATTN: Rush date (6/19) cannot be accommodated!" at bounding box center [1072, 298] width 290 height 129
click at [1143, 350] on textarea "1. Let out thigh 1/2" ATTN: Rush date (6/19) cannot be accommodated!" at bounding box center [1072, 298] width 290 height 129
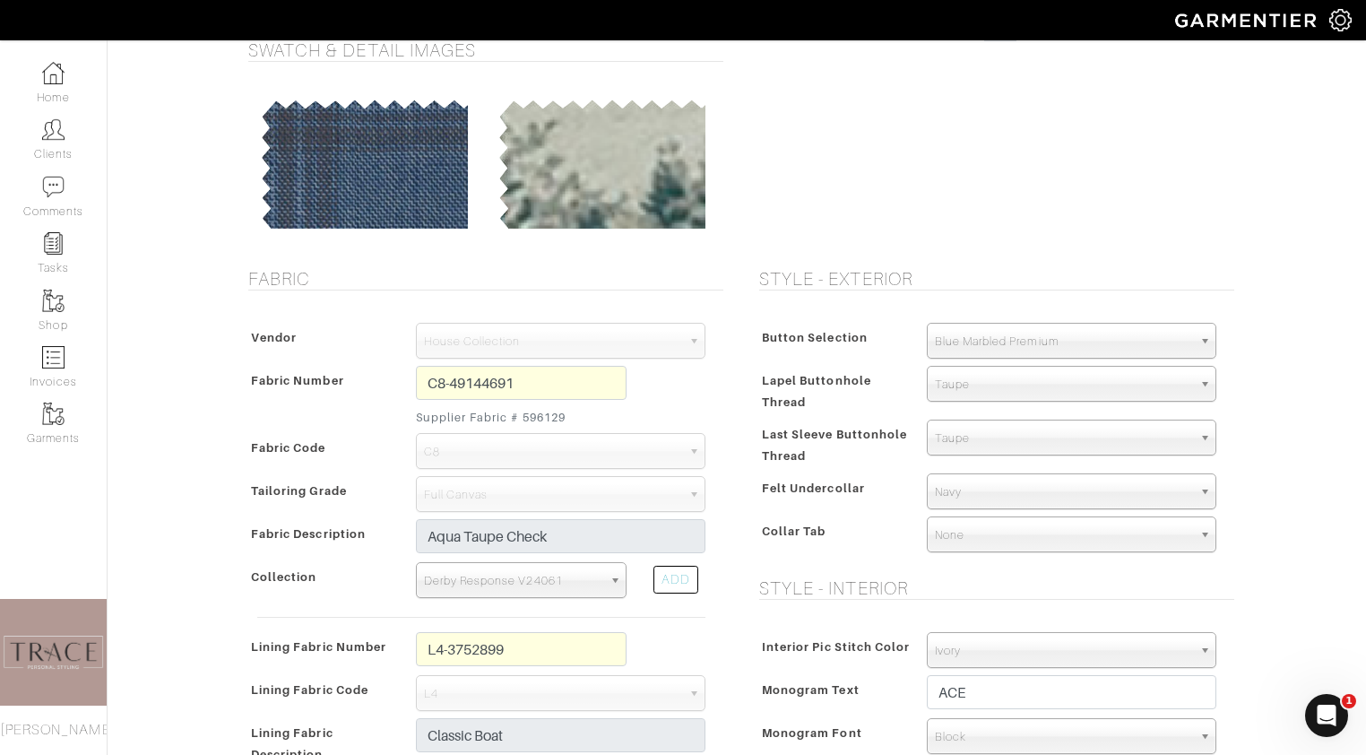
scroll to position [130, 0]
